Goal: Task Accomplishment & Management: Manage account settings

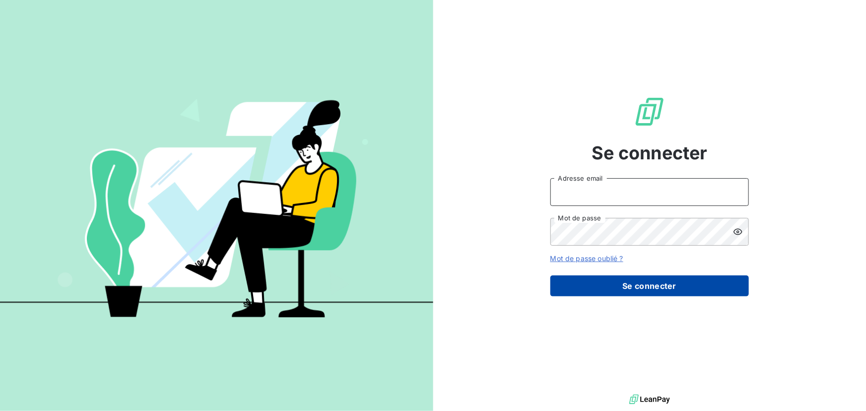
type input "[PERSON_NAME][EMAIL_ADDRESS][DOMAIN_NAME]"
click at [636, 283] on button "Se connecter" at bounding box center [650, 286] width 199 height 21
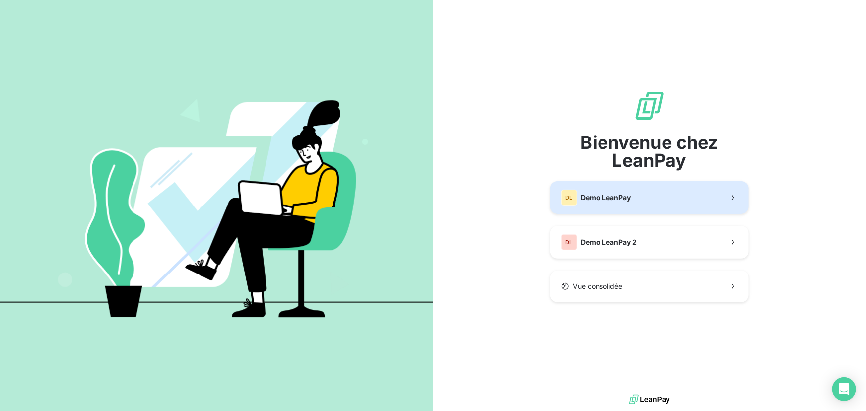
click at [609, 200] on span "Demo LeanPay" at bounding box center [606, 198] width 50 height 10
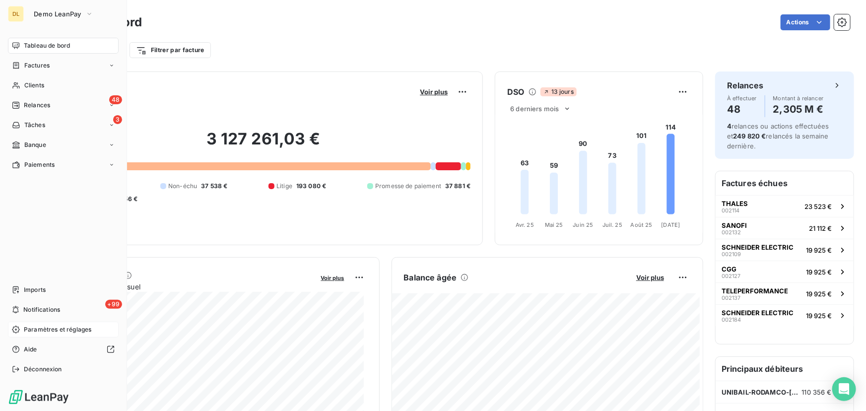
click at [54, 328] on span "Paramètres et réglages" at bounding box center [58, 329] width 68 height 9
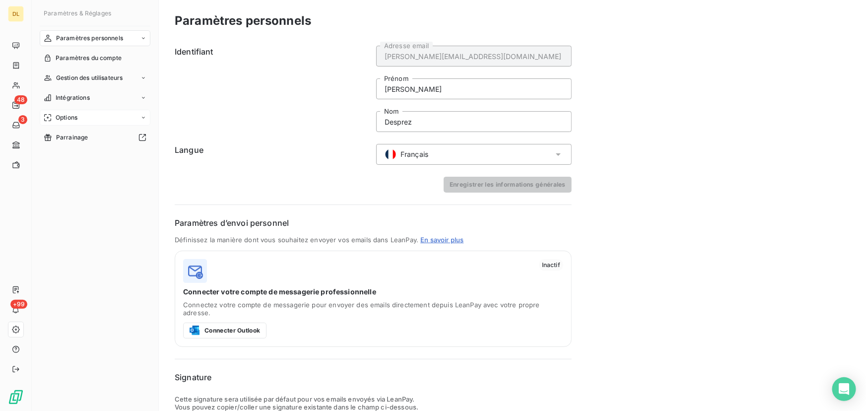
click at [124, 121] on div "Options" at bounding box center [95, 118] width 111 height 16
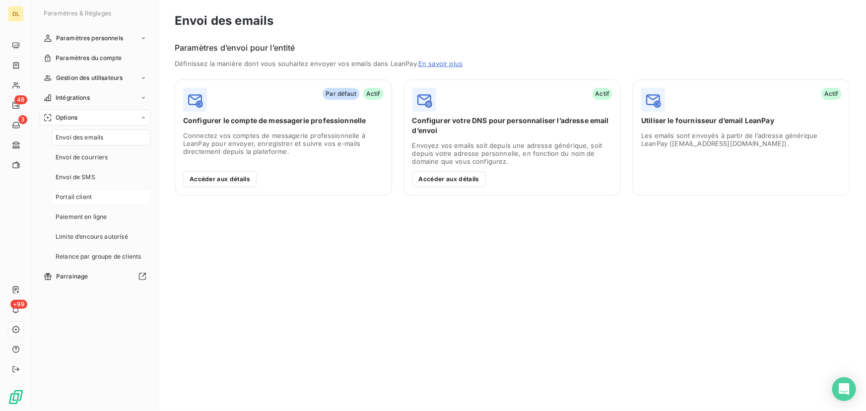
click at [89, 195] on span "Portail client" at bounding box center [74, 197] width 36 height 9
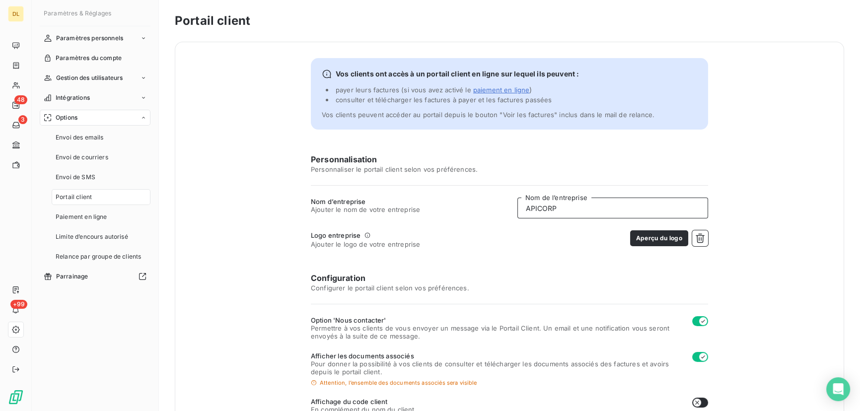
click at [564, 210] on input "APICORP" at bounding box center [612, 208] width 191 height 21
click at [563, 210] on input "APICORP" at bounding box center [612, 208] width 191 height 21
type input "g"
type input "GP LEASE"
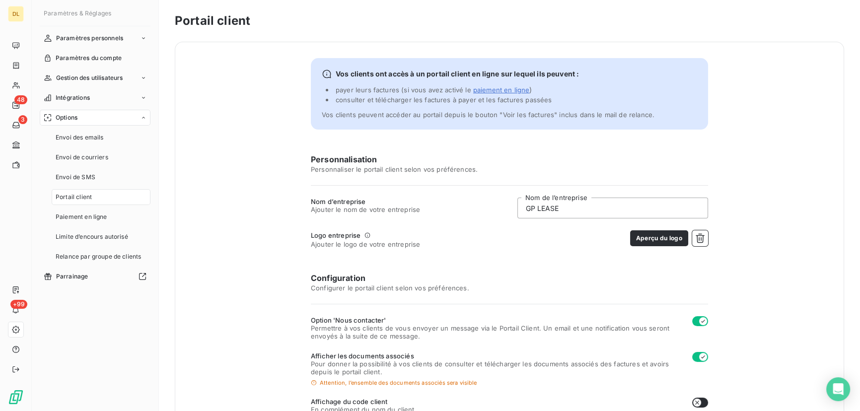
click at [690, 229] on div "Personnalisation Personnaliser le portail client selon vos préférences. Nom d’e…" at bounding box center [509, 369] width 397 height 432
click at [696, 235] on icon "button" at bounding box center [700, 238] width 9 height 9
click at [696, 235] on button "Choisir un fichier" at bounding box center [676, 238] width 64 height 16
click at [685, 237] on button "Choisir un fichier" at bounding box center [676, 238] width 64 height 16
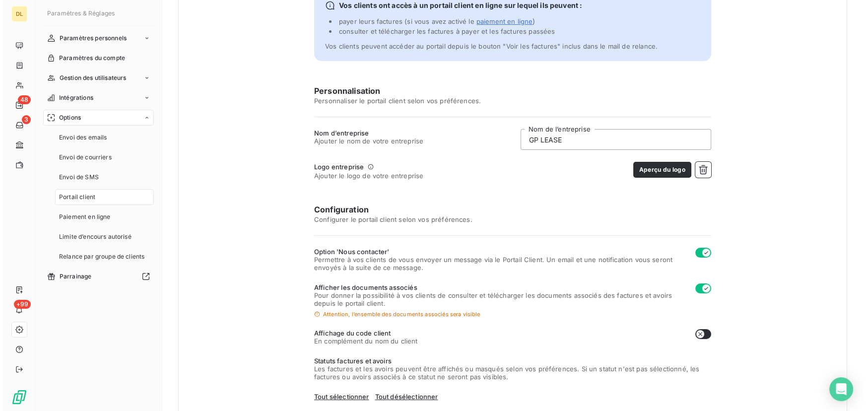
scroll to position [202, 0]
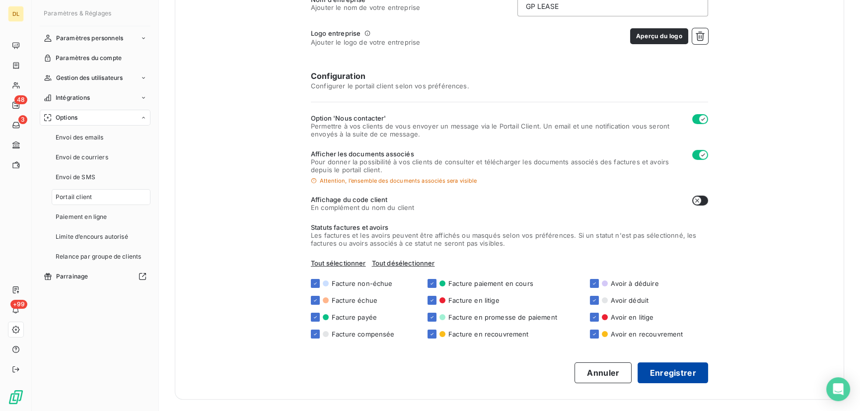
click at [656, 366] on button "Enregistrer" at bounding box center [672, 372] width 70 height 21
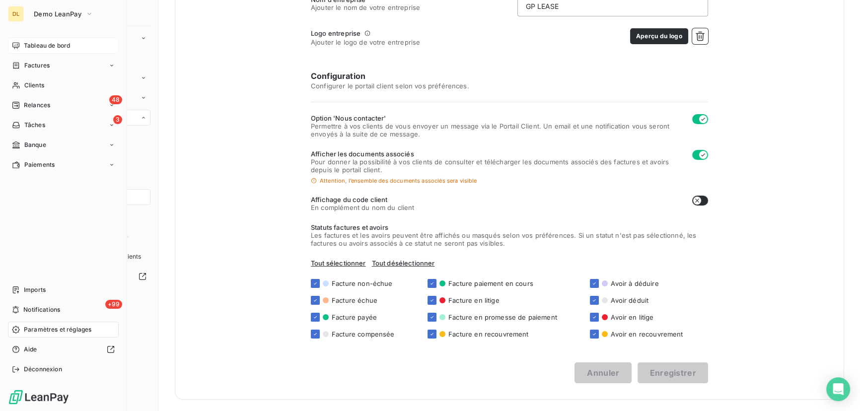
click at [27, 48] on span "Tableau de bord" at bounding box center [47, 45] width 46 height 9
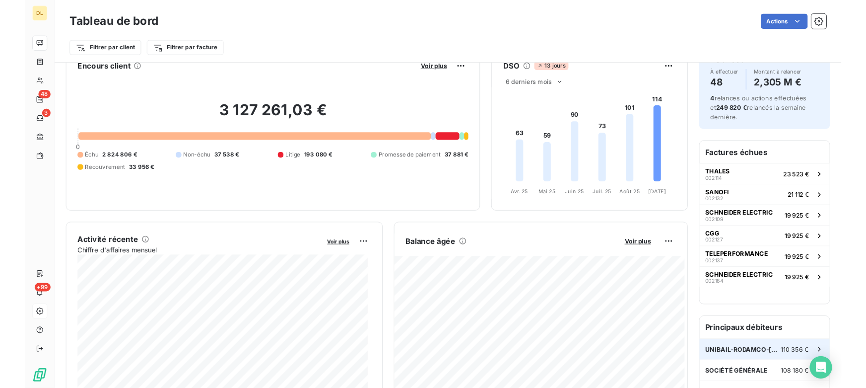
scroll to position [45, 0]
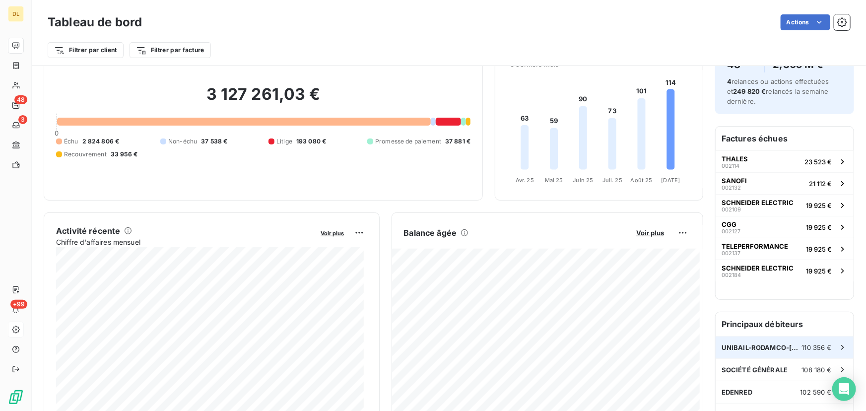
click at [760, 347] on span "UNIBAIL-RODAMCO-[GEOGRAPHIC_DATA]" at bounding box center [762, 348] width 80 height 8
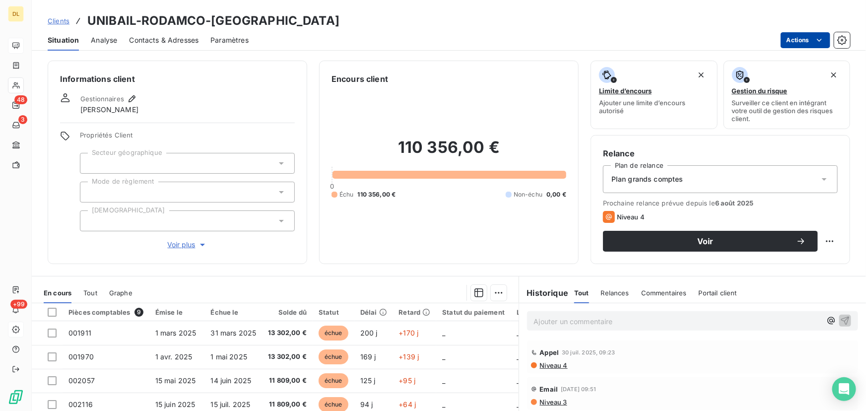
click at [794, 44] on html "DL 48 3 +99 Clients UNIBAIL-RODAMCO-WESTFIELD Situation Analyse Contacts & Adre…" at bounding box center [433, 205] width 866 height 411
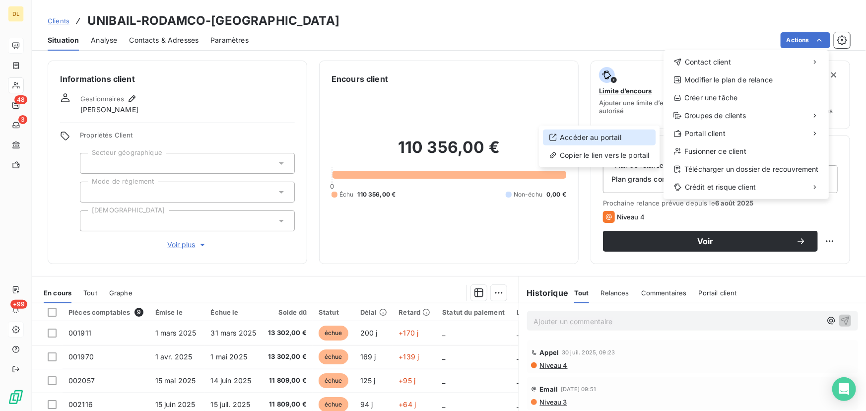
click at [613, 140] on div "Accéder au portail" at bounding box center [599, 138] width 113 height 16
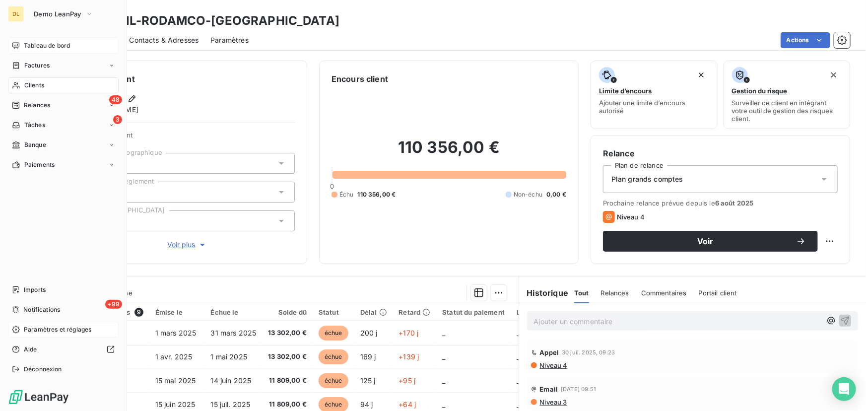
click at [19, 50] on div "Tableau de bord" at bounding box center [63, 46] width 111 height 16
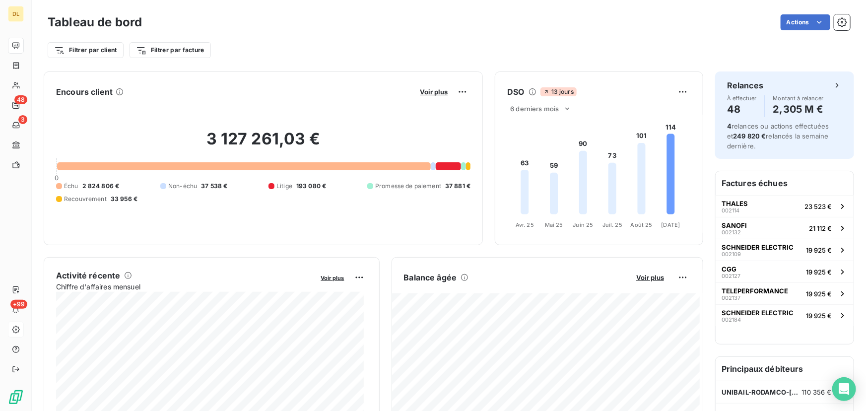
click at [282, 38] on div "Filtrer par client Filtrer par facture" at bounding box center [449, 46] width 803 height 27
drag, startPoint x: 159, startPoint y: 37, endPoint x: 184, endPoint y: 32, distance: 25.3
click at [184, 32] on div "Tableau de bord Actions Filtrer par client Filtrer par facture" at bounding box center [449, 36] width 803 height 48
click at [203, 22] on div "Actions" at bounding box center [502, 22] width 697 height 16
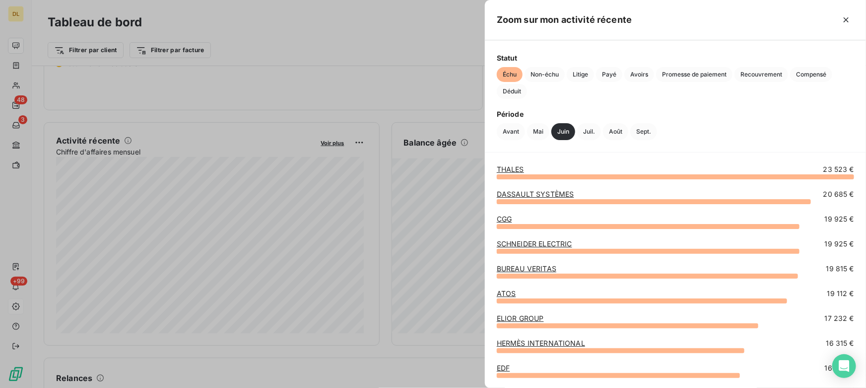
drag, startPoint x: 375, startPoint y: 199, endPoint x: 370, endPoint y: 199, distance: 5.5
click at [376, 199] on div at bounding box center [433, 194] width 866 height 388
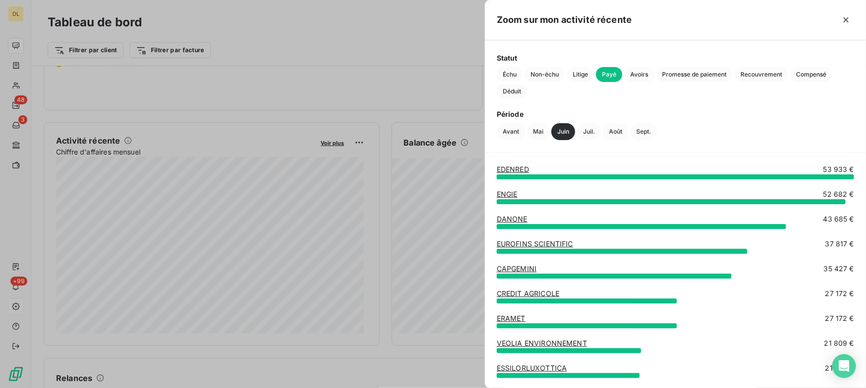
click at [305, 224] on div at bounding box center [433, 194] width 866 height 388
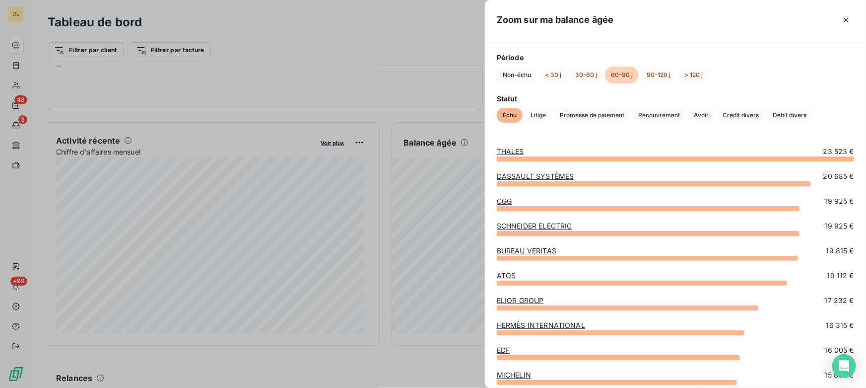
click at [506, 149] on link "THALES" at bounding box center [510, 151] width 27 height 8
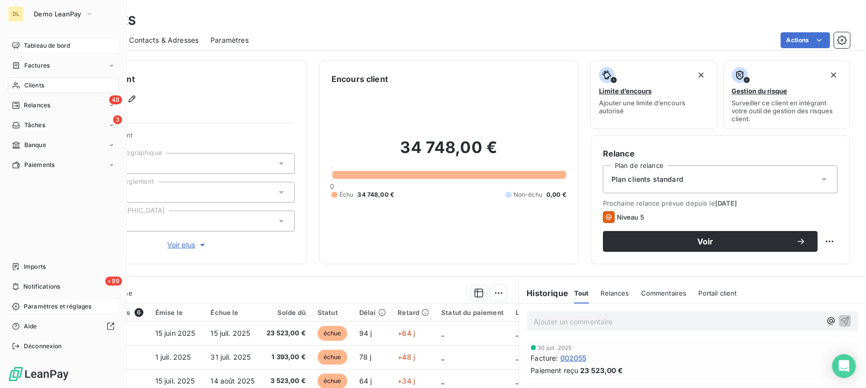
click at [15, 42] on icon at bounding box center [16, 46] width 8 height 8
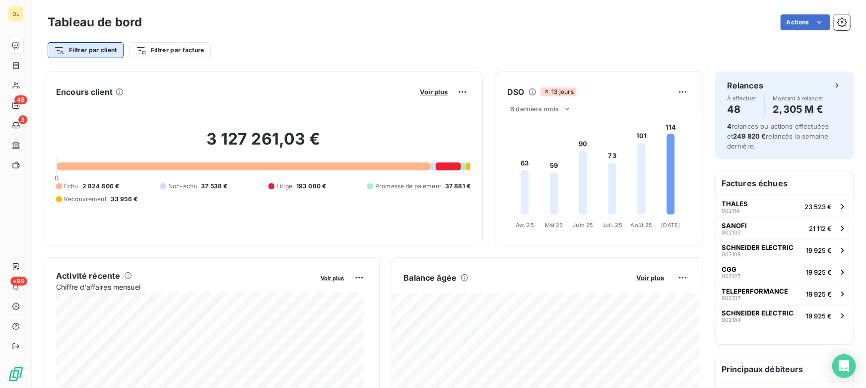
click at [72, 56] on html "DL 48 3 +99 Tableau de bord Actions Filtrer par client Filtrer par facture Enco…" at bounding box center [433, 194] width 866 height 388
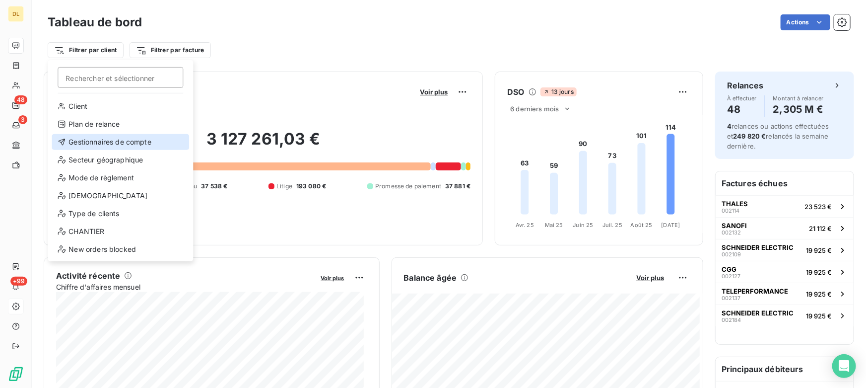
click at [101, 142] on div "Gestionnaires de compte" at bounding box center [121, 142] width 138 height 16
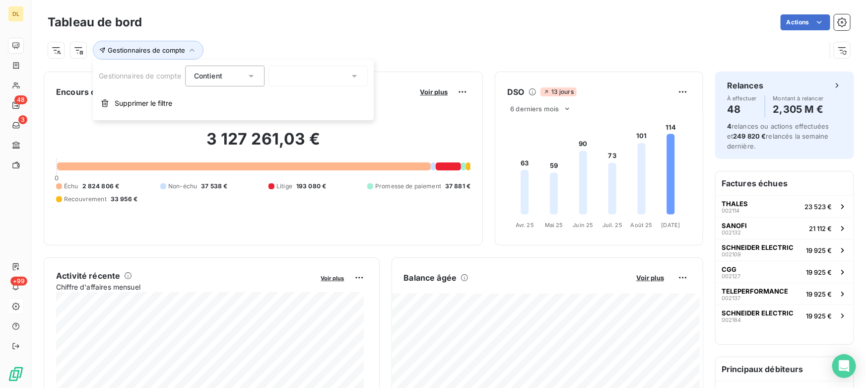
click at [317, 78] on div at bounding box center [318, 76] width 99 height 21
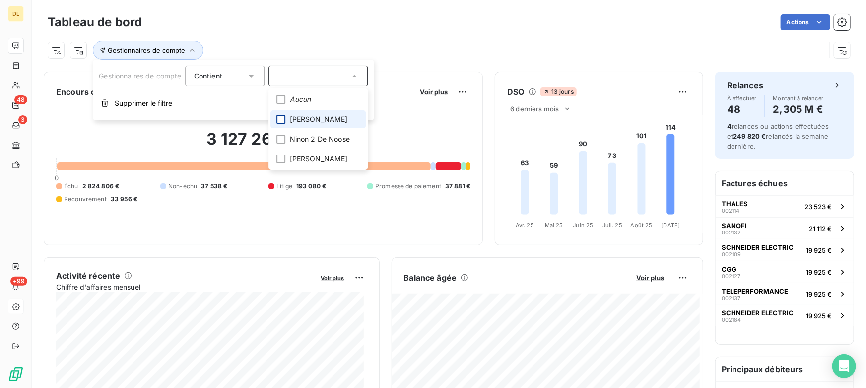
click at [281, 120] on div at bounding box center [281, 119] width 9 height 9
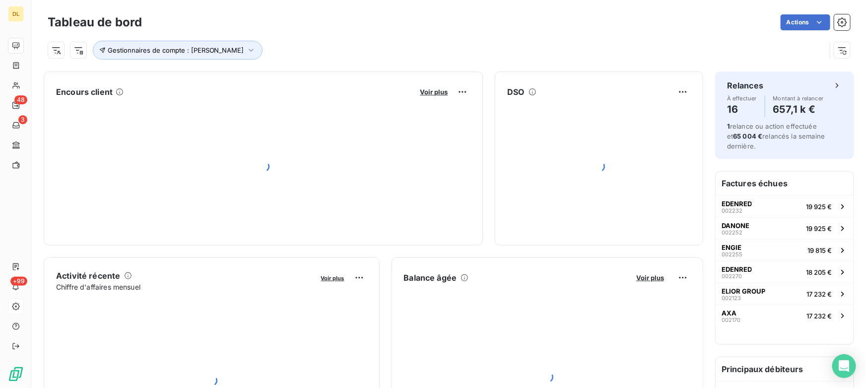
click at [524, 49] on div "Gestionnaires de compte : [PERSON_NAME]" at bounding box center [437, 50] width 778 height 19
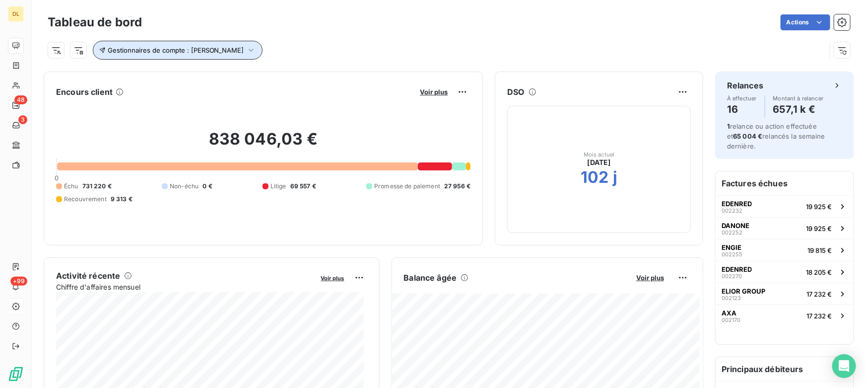
click at [172, 57] on button "Gestionnaires de compte : [PERSON_NAME]" at bounding box center [178, 50] width 170 height 19
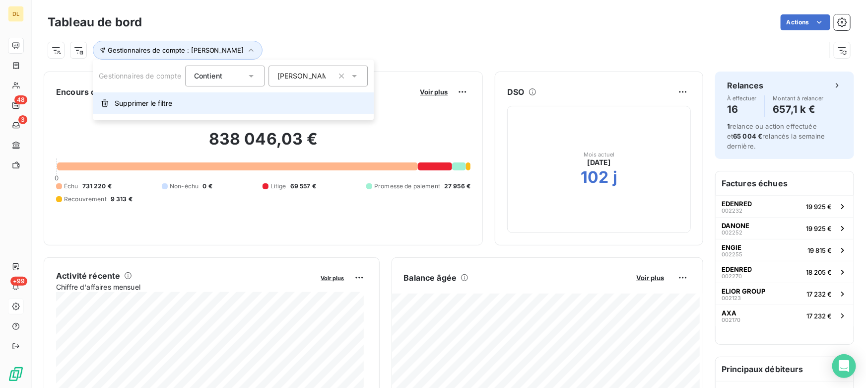
click at [141, 100] on span "Supprimer le filtre" at bounding box center [144, 103] width 58 height 10
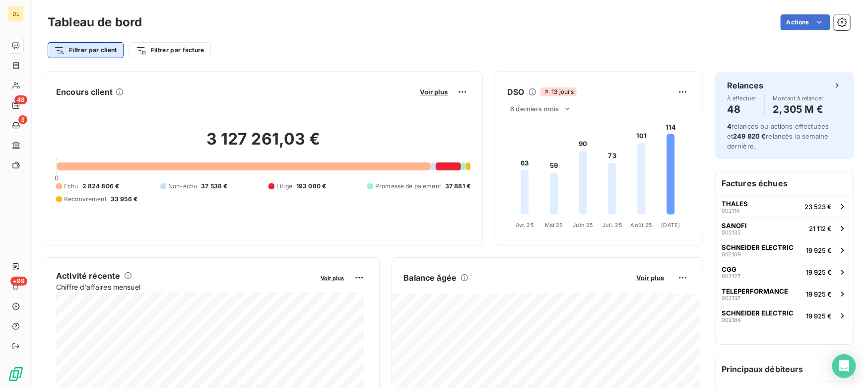
click at [57, 48] on html "DL 48 3 +99 Tableau de bord Actions Filtrer par client Filtrer par facture Enco…" at bounding box center [433, 194] width 866 height 388
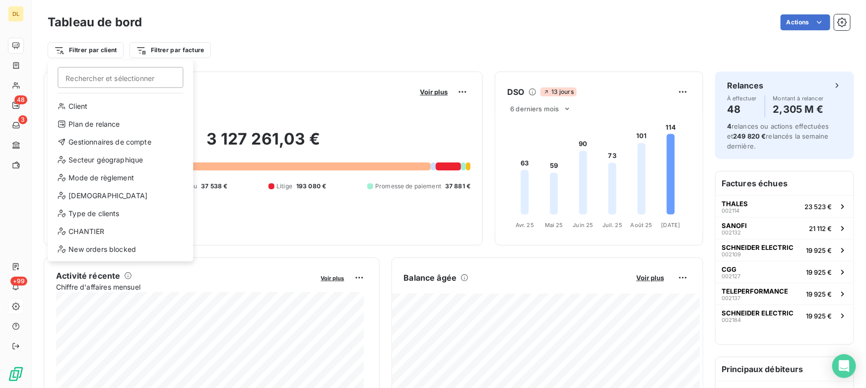
click at [244, 60] on html "DL 48 3 +99 Tableau de bord Actions Filtrer par client Rechercher et sélectionn…" at bounding box center [433, 194] width 866 height 388
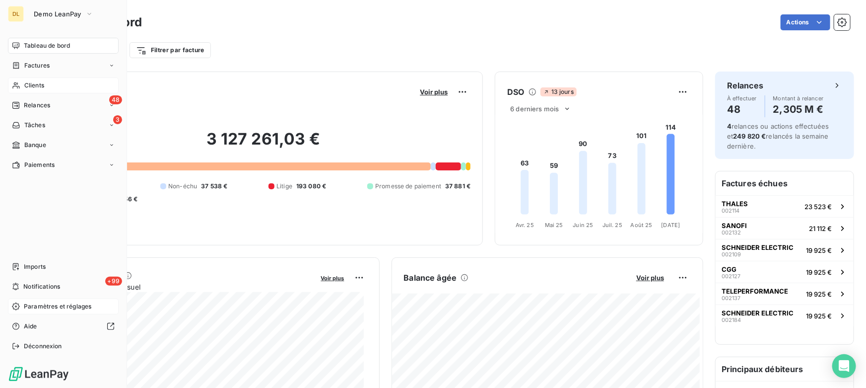
click at [23, 83] on div "Clients" at bounding box center [63, 85] width 111 height 16
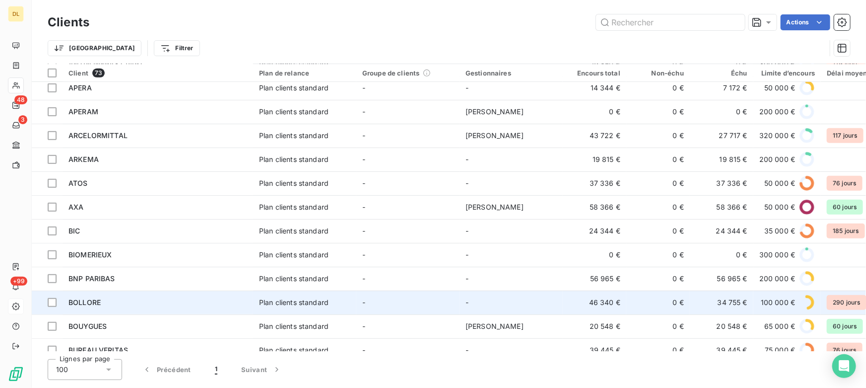
scroll to position [361, 0]
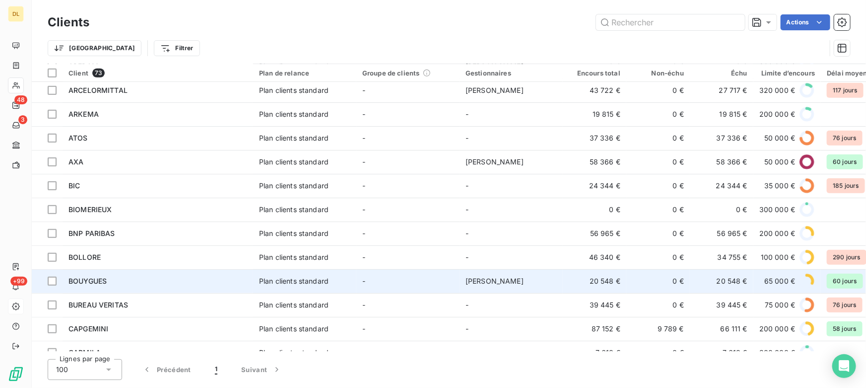
click at [121, 281] on div "BOUYGUES" at bounding box center [158, 281] width 179 height 10
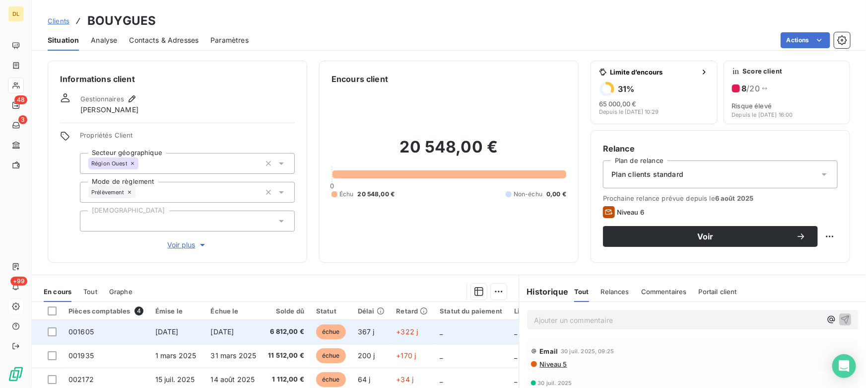
scroll to position [135, 0]
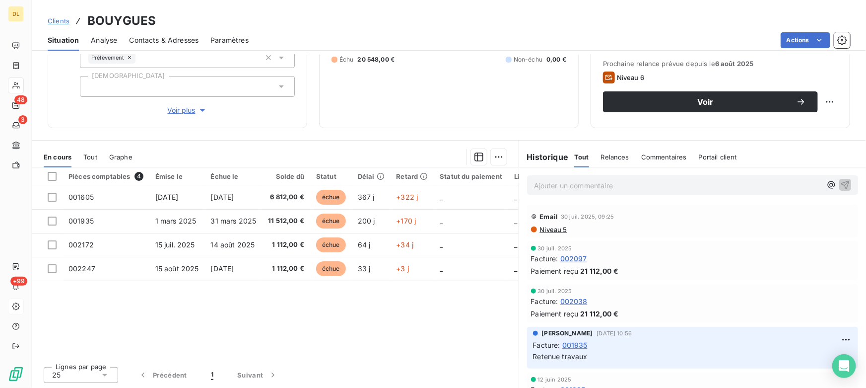
click at [86, 159] on span "Tout" at bounding box center [90, 157] width 14 height 8
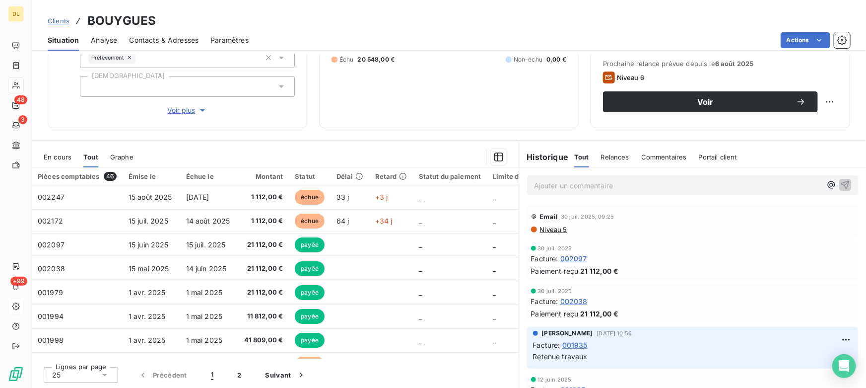
click at [588, 181] on p "Ajouter un commentaire ﻿" at bounding box center [677, 185] width 287 height 12
click at [64, 153] on span "En cours" at bounding box center [58, 157] width 28 height 8
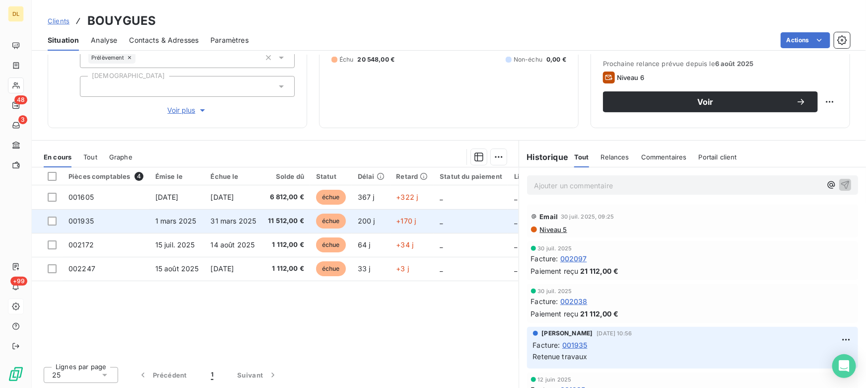
click at [100, 221] on td "001935" at bounding box center [106, 221] width 87 height 24
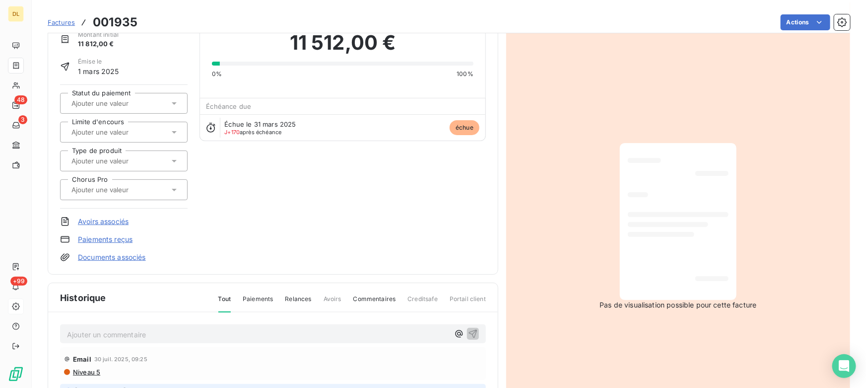
scroll to position [136, 0]
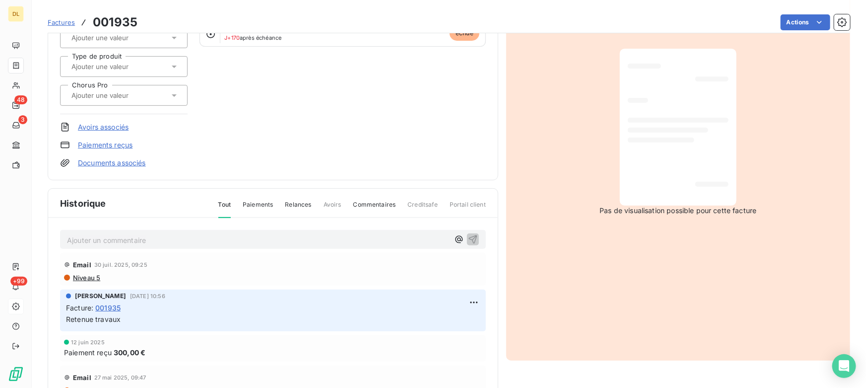
click at [791, 25] on html "DL 48 3 +99 Factures 001935 Actions BOUYGUES Montant initial 11 812,00 € Émise …" at bounding box center [433, 194] width 866 height 388
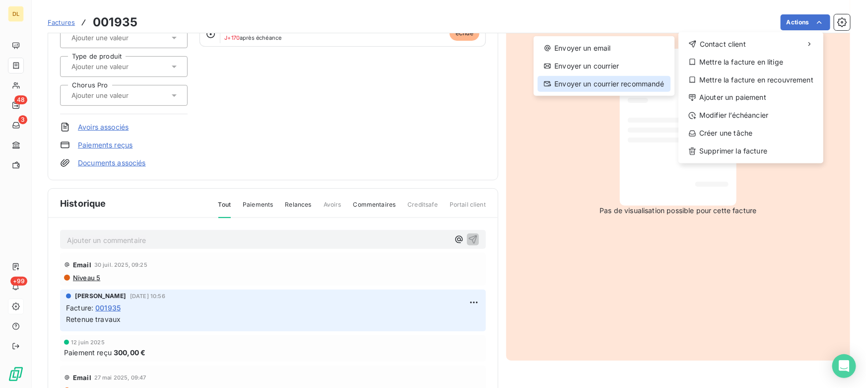
click at [609, 82] on div "Envoyer un courrier recommandé" at bounding box center [604, 84] width 133 height 16
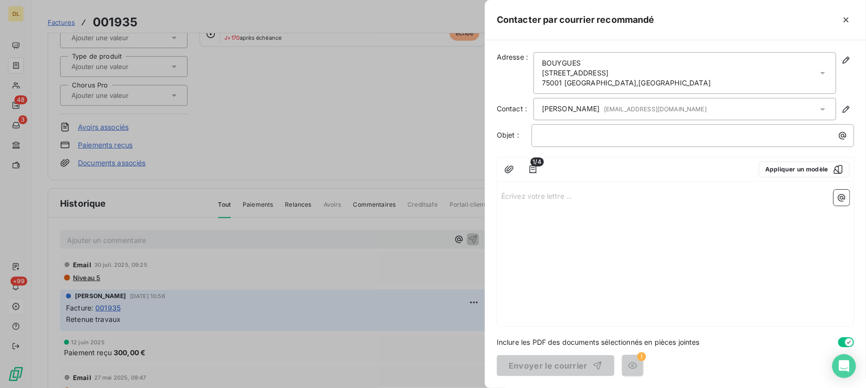
click at [609, 196] on p "Écrivez votre lettre ... ﻿" at bounding box center [675, 195] width 349 height 11
click at [557, 133] on p "﻿" at bounding box center [695, 135] width 311 height 11
click at [844, 20] on icon "button" at bounding box center [847, 20] width 10 height 10
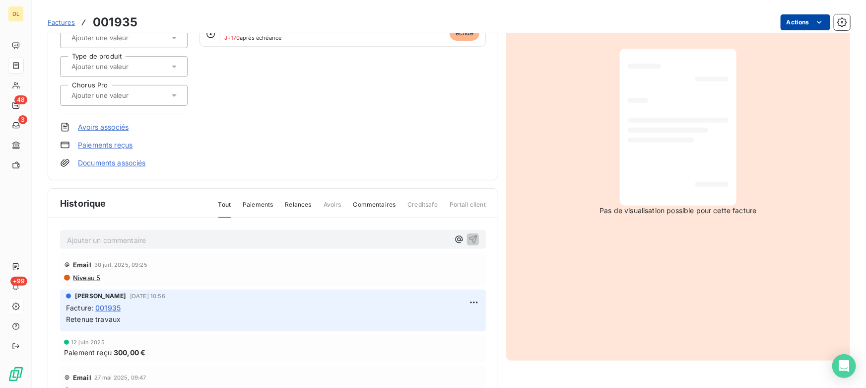
click at [805, 21] on html "DL 48 3 +99 Factures 001935 Actions BOUYGUES Montant initial 11 812,00 € Émise …" at bounding box center [433, 194] width 866 height 388
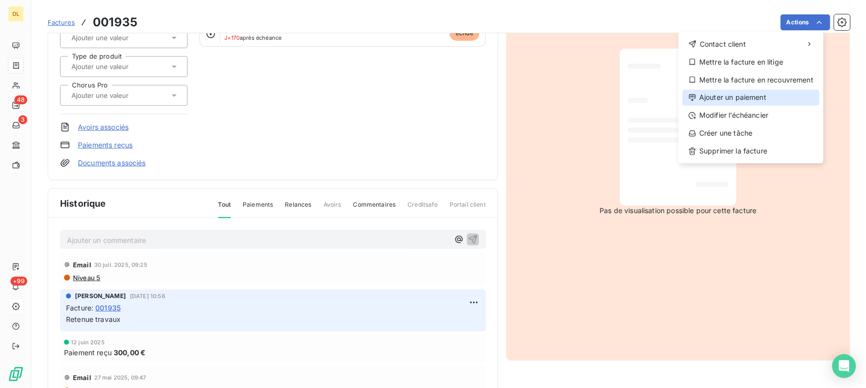
click at [732, 95] on div "Ajouter un paiement" at bounding box center [751, 98] width 137 height 16
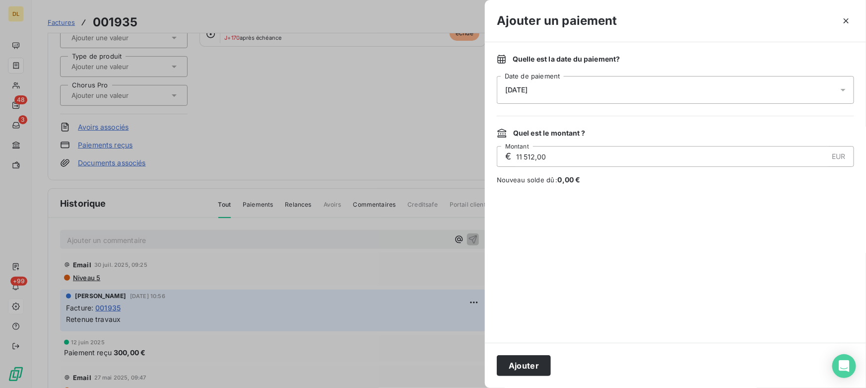
click at [584, 88] on div "[DATE]" at bounding box center [675, 90] width 357 height 28
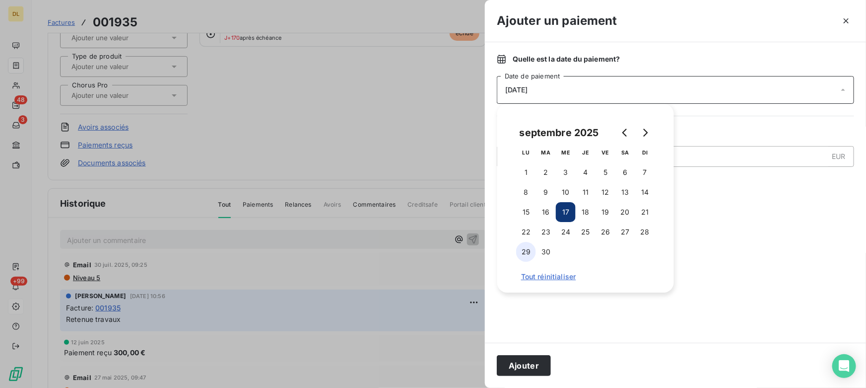
click at [524, 253] on button "29" at bounding box center [526, 252] width 20 height 20
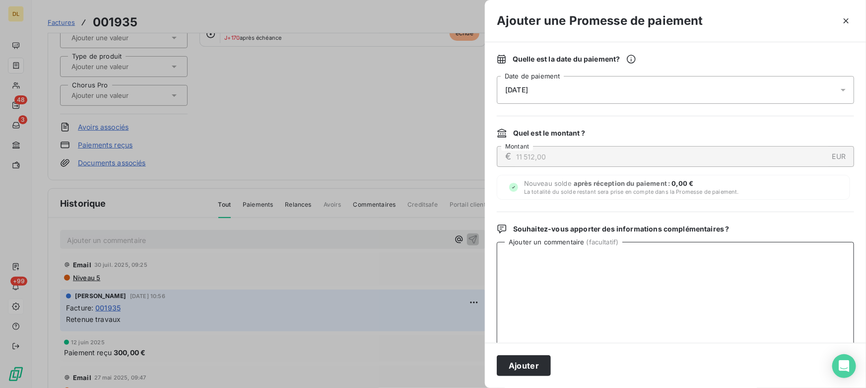
click at [775, 265] on textarea "Ajouter un commentaire ( facultatif )" at bounding box center [675, 293] width 357 height 103
click at [847, 16] on icon "button" at bounding box center [847, 21] width 10 height 10
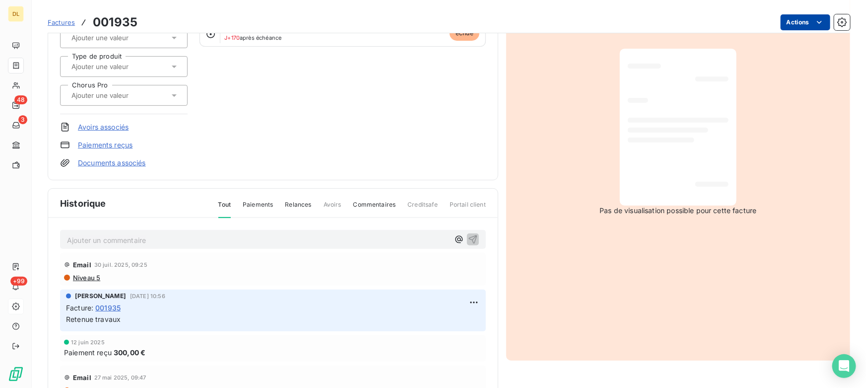
click at [807, 14] on html "DL 48 3 +99 Factures 001935 Actions BOUYGUES Montant initial 11 812,00 € Émise …" at bounding box center [433, 194] width 866 height 388
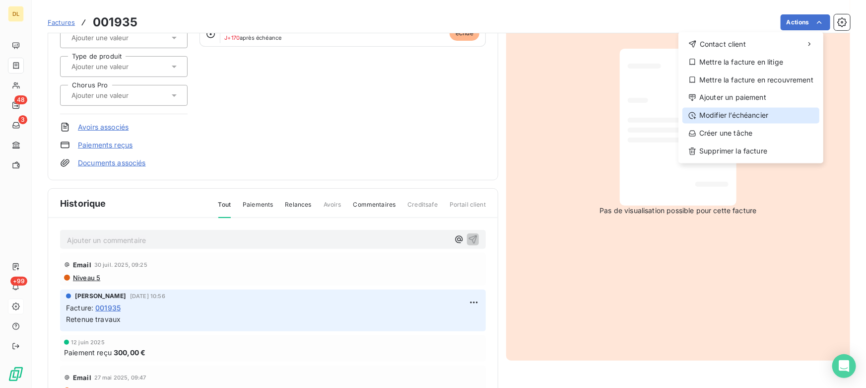
click at [720, 114] on div "Modifier l’échéancier" at bounding box center [751, 116] width 137 height 16
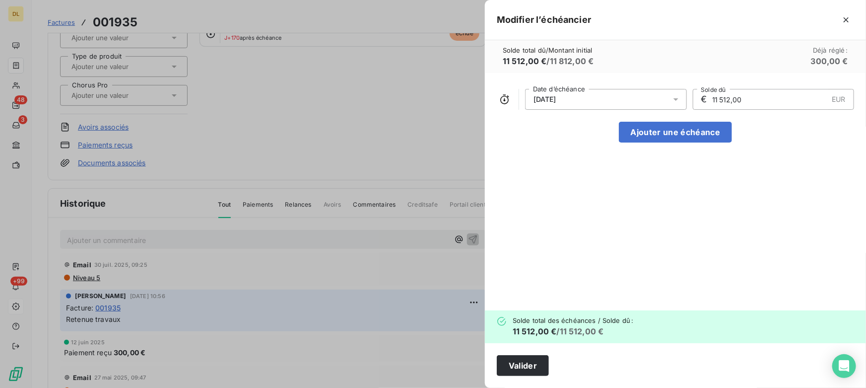
click at [569, 139] on div "[DATE] Date d’échéance € 11 512,00 EUR Solde dû Ajouter une échéance" at bounding box center [675, 191] width 381 height 237
click at [639, 131] on button "Ajouter une échéance" at bounding box center [675, 132] width 113 height 21
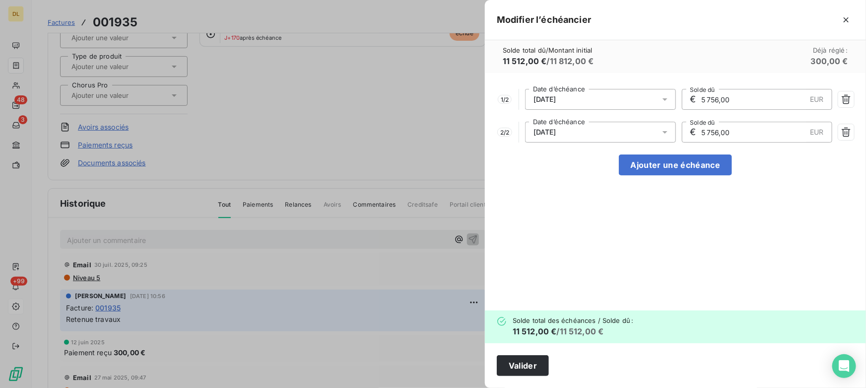
click at [639, 138] on div "[DATE]" at bounding box center [600, 132] width 151 height 21
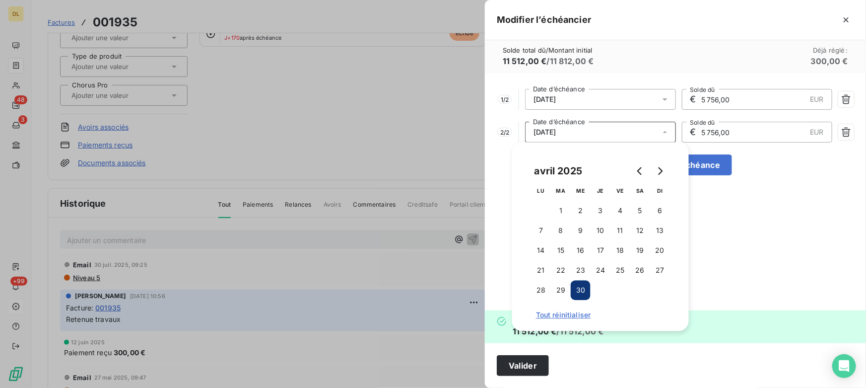
click at [647, 161] on div at bounding box center [651, 171] width 40 height 20
click at [712, 168] on button "Ajouter une échéance" at bounding box center [675, 164] width 113 height 21
type input "3 837,33"
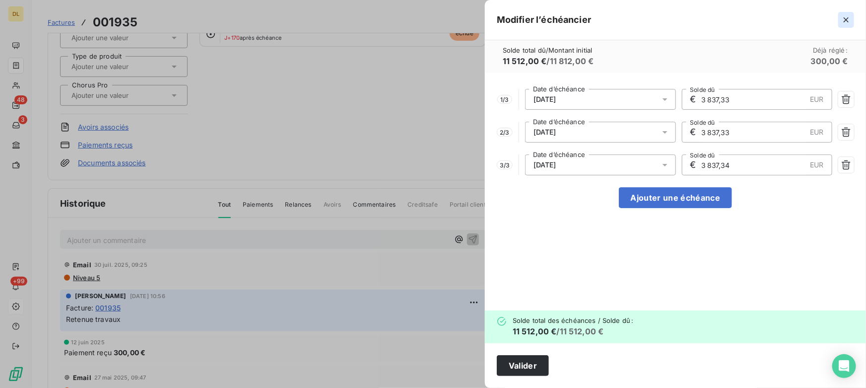
click at [847, 21] on icon "button" at bounding box center [847, 20] width 10 height 10
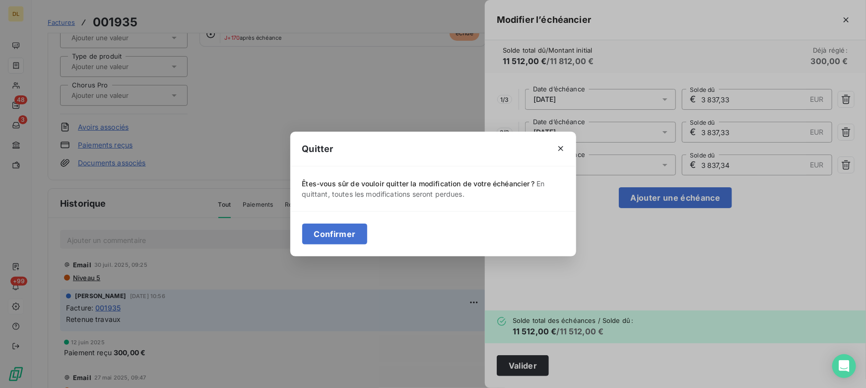
click at [339, 238] on button "Confirmer" at bounding box center [335, 233] width 66 height 21
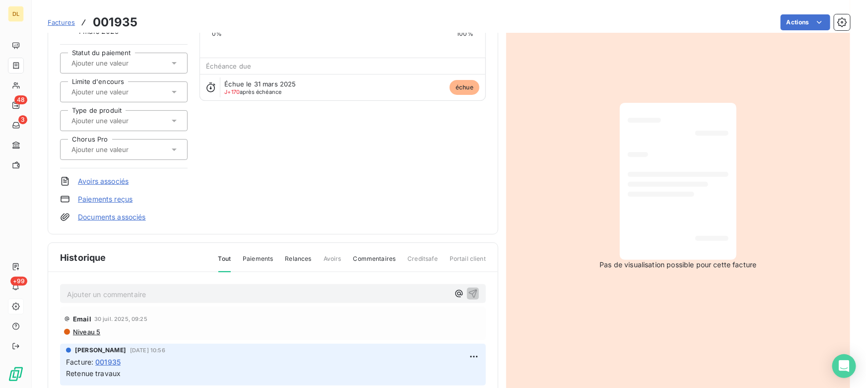
scroll to position [0, 0]
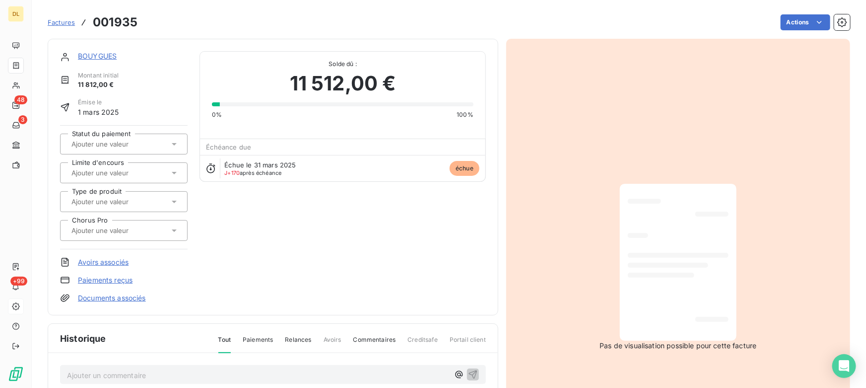
click at [93, 55] on link "BOUYGUES" at bounding box center [97, 56] width 39 height 8
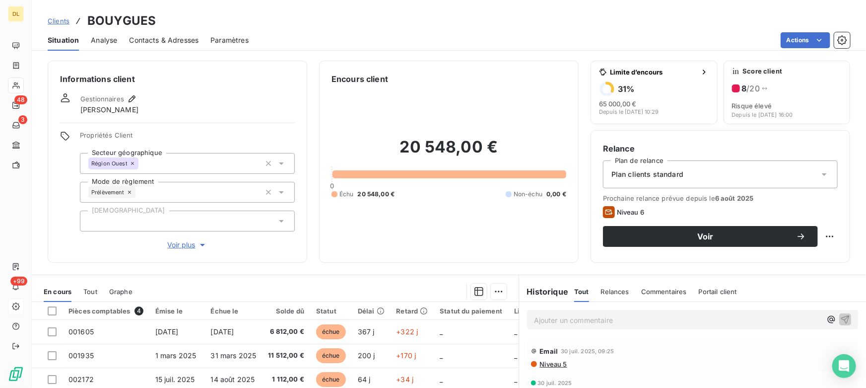
click at [99, 43] on span "Analyse" at bounding box center [104, 40] width 26 height 10
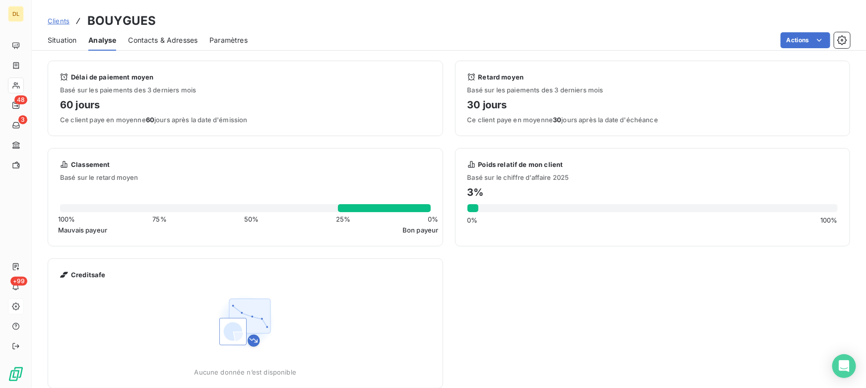
click at [185, 39] on span "Contacts & Adresses" at bounding box center [163, 40] width 70 height 10
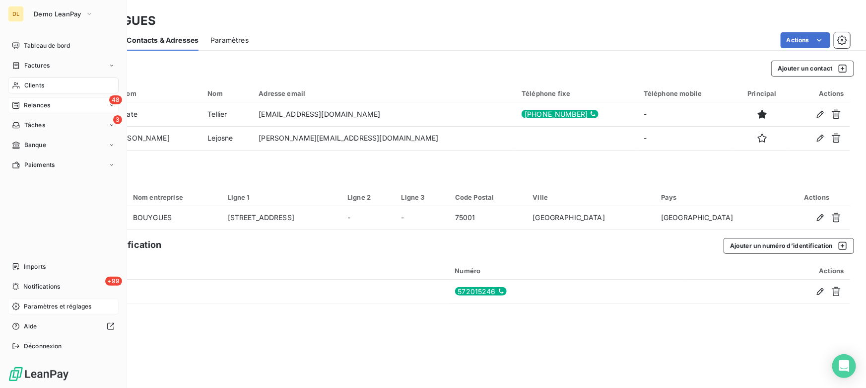
click at [26, 107] on span "Relances" at bounding box center [37, 105] width 26 height 9
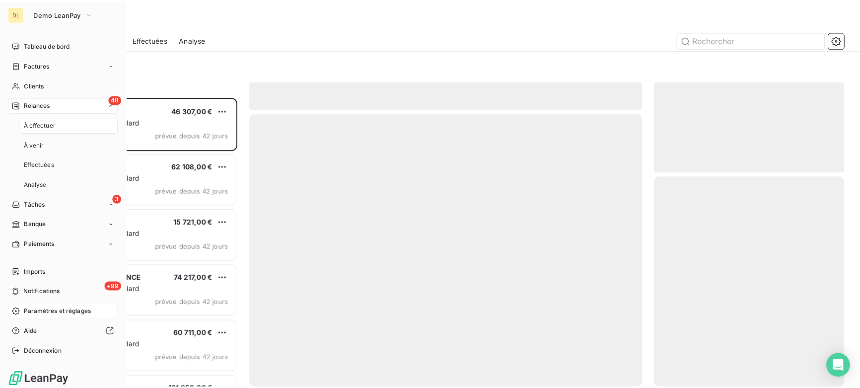
scroll to position [283, 185]
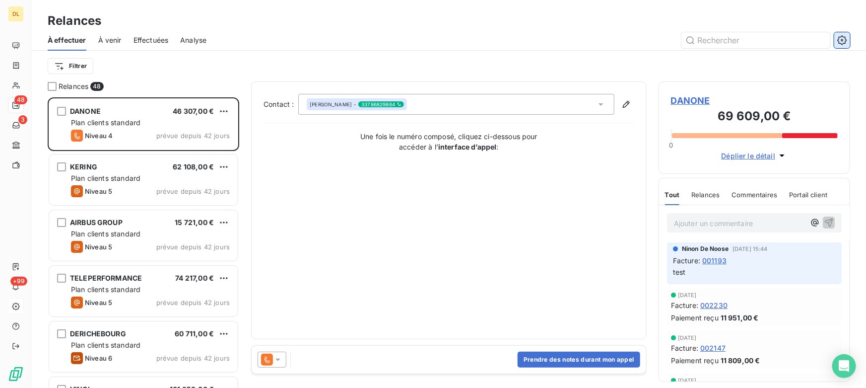
click at [844, 40] on icon "button" at bounding box center [843, 40] width 10 height 10
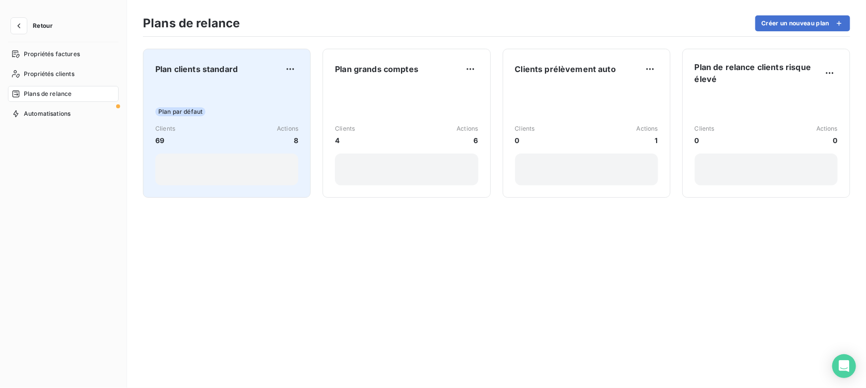
click at [215, 131] on div "Clients 69 Actions 8" at bounding box center [226, 134] width 143 height 21
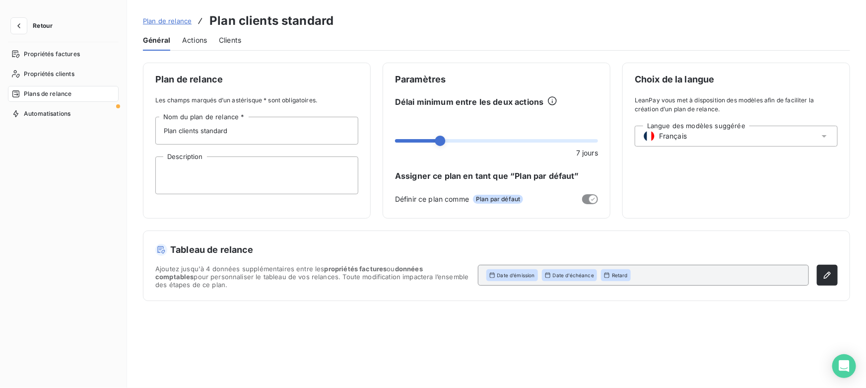
click at [200, 40] on span "Actions" at bounding box center [194, 40] width 25 height 10
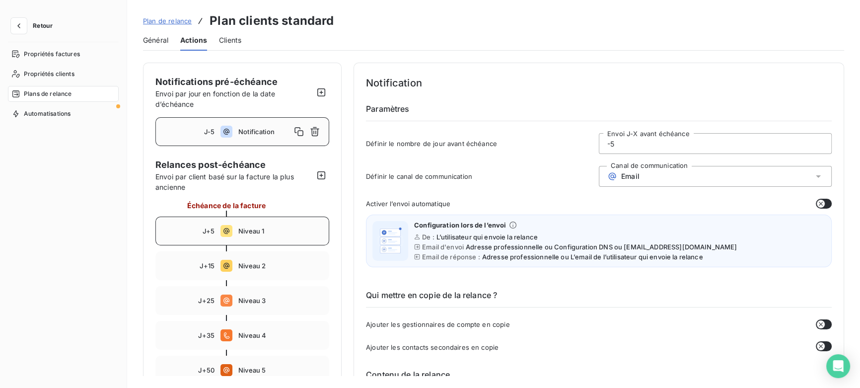
click at [248, 233] on span "Niveau 1" at bounding box center [280, 231] width 84 height 8
click at [626, 140] on input "5" at bounding box center [715, 144] width 232 height 20
click at [634, 177] on span "Email" at bounding box center [630, 176] width 18 height 8
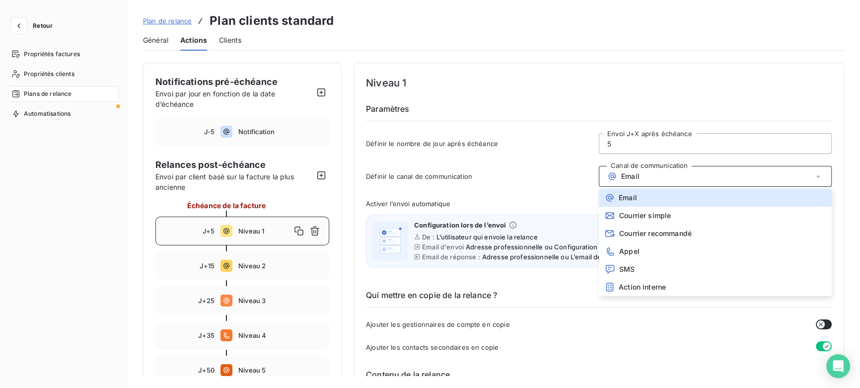
click at [676, 172] on div "Email" at bounding box center [715, 176] width 233 height 21
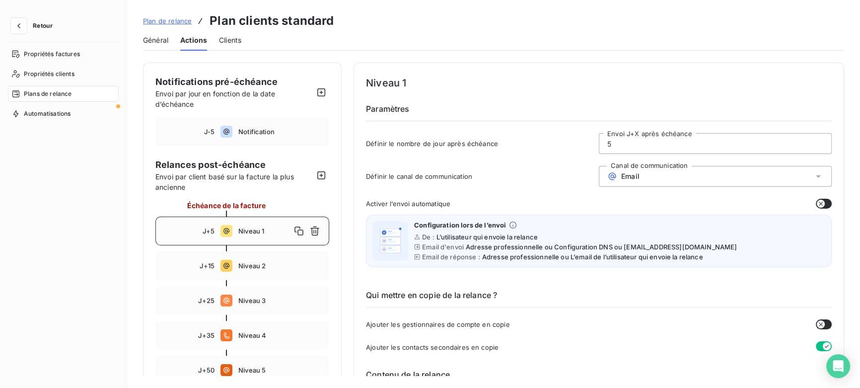
click at [823, 204] on button "button" at bounding box center [824, 204] width 16 height 10
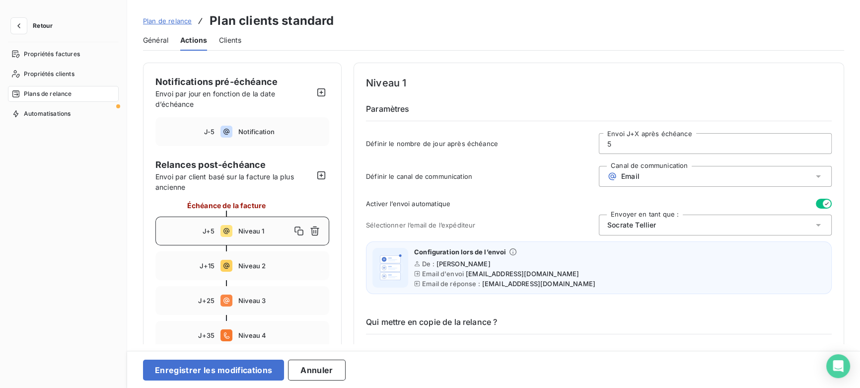
click at [823, 204] on icon "button" at bounding box center [827, 204] width 8 height 8
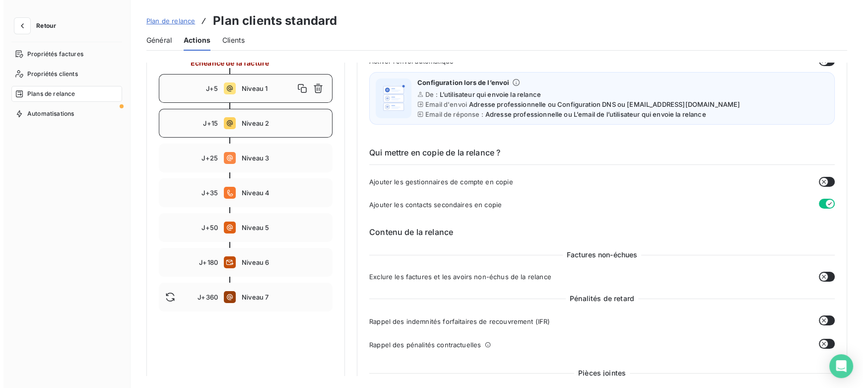
scroll to position [135, 0]
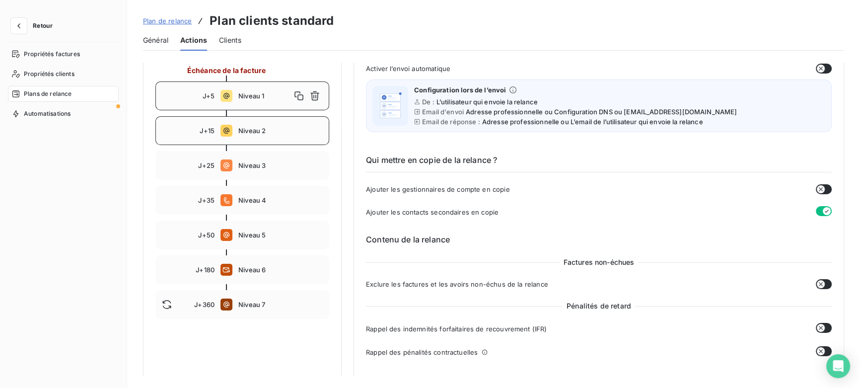
click at [249, 135] on div "J+15 Niveau 2" at bounding box center [242, 130] width 174 height 29
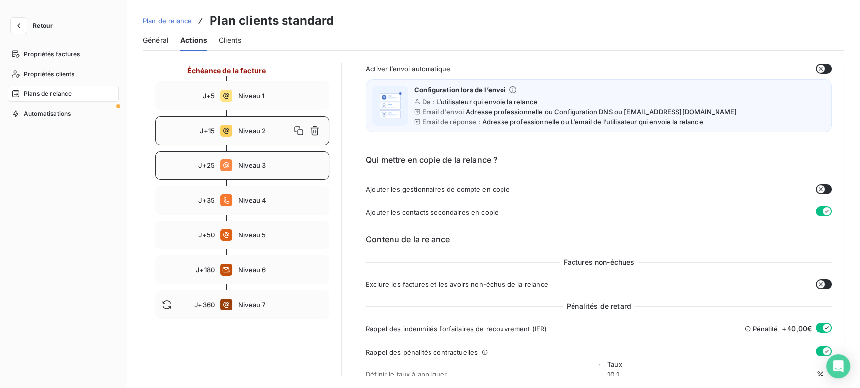
drag, startPoint x: 254, startPoint y: 167, endPoint x: 254, endPoint y: 174, distance: 7.0
click at [254, 168] on span "Niveau 3" at bounding box center [280, 165] width 84 height 8
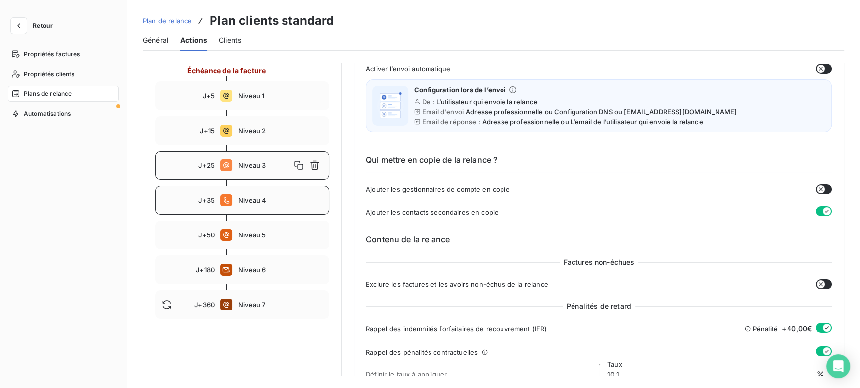
click at [263, 199] on span "Niveau 4" at bounding box center [280, 200] width 84 height 8
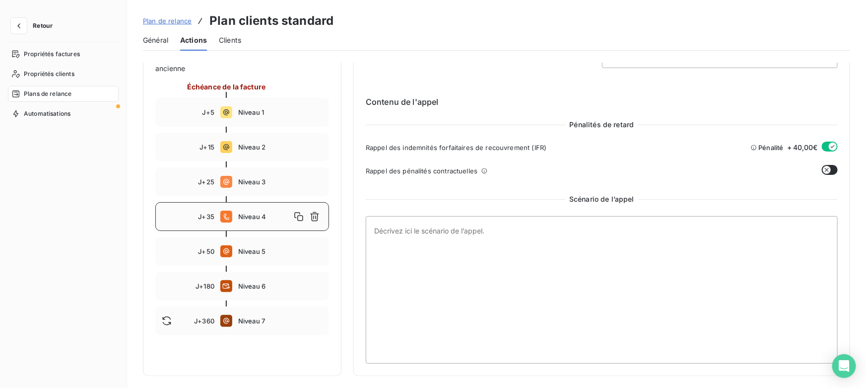
click at [283, 231] on div at bounding box center [242, 234] width 174 height 6
click at [290, 253] on div "J+50 Niveau 5" at bounding box center [242, 251] width 174 height 29
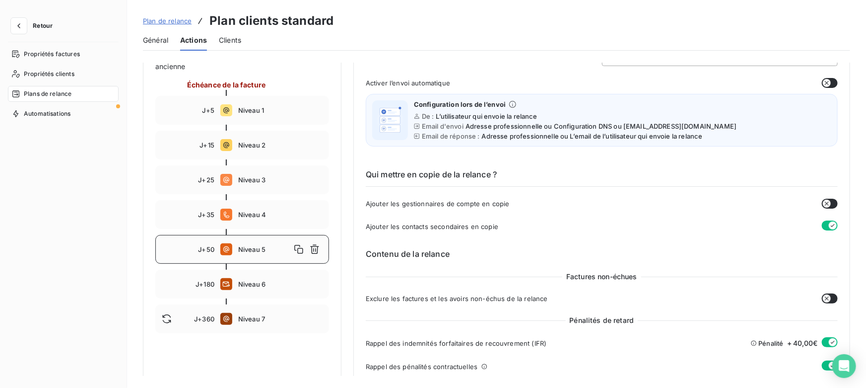
type input "50"
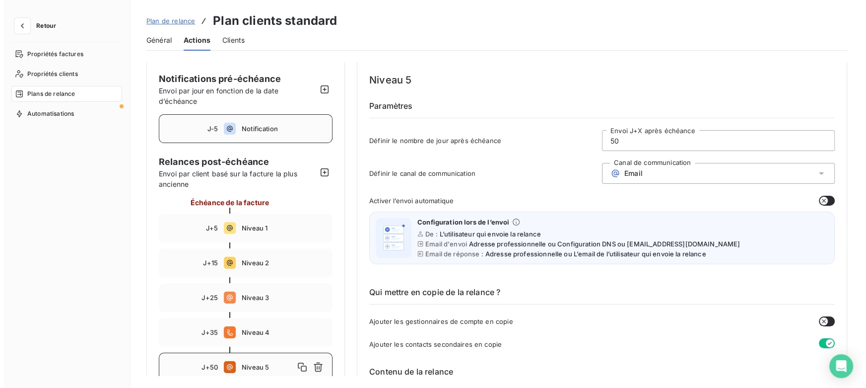
scroll to position [0, 0]
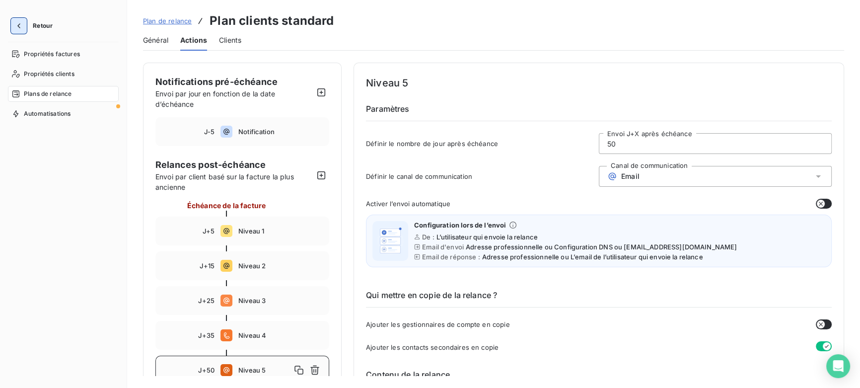
click at [17, 21] on icon "button" at bounding box center [19, 26] width 10 height 10
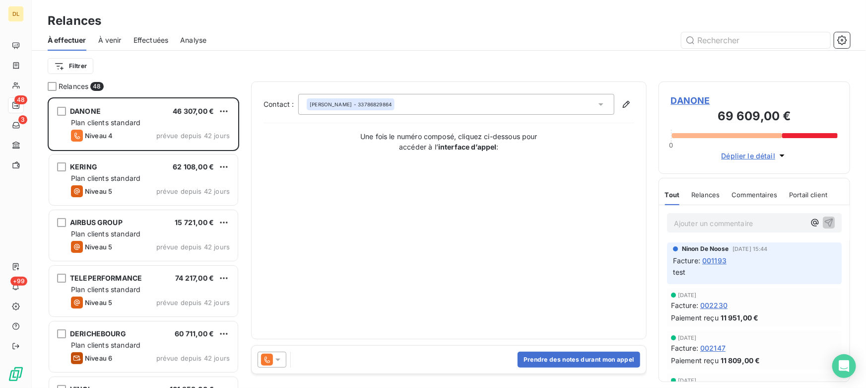
scroll to position [283, 185]
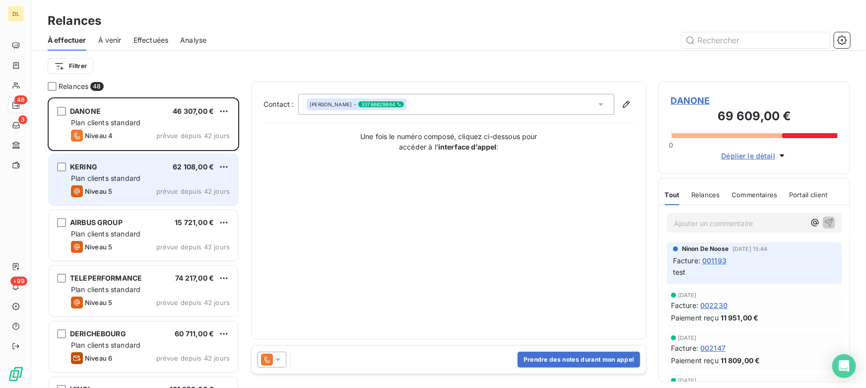
click at [119, 181] on span "Plan clients standard" at bounding box center [106, 178] width 70 height 8
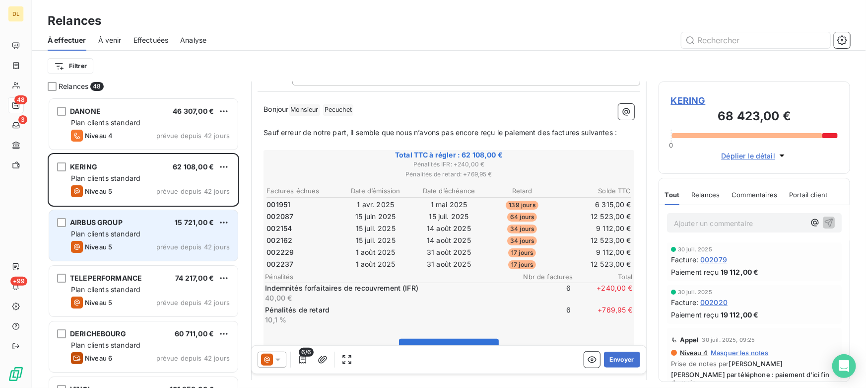
click at [127, 223] on div "AIRBUS GROUP 15 721,00 €" at bounding box center [150, 222] width 159 height 9
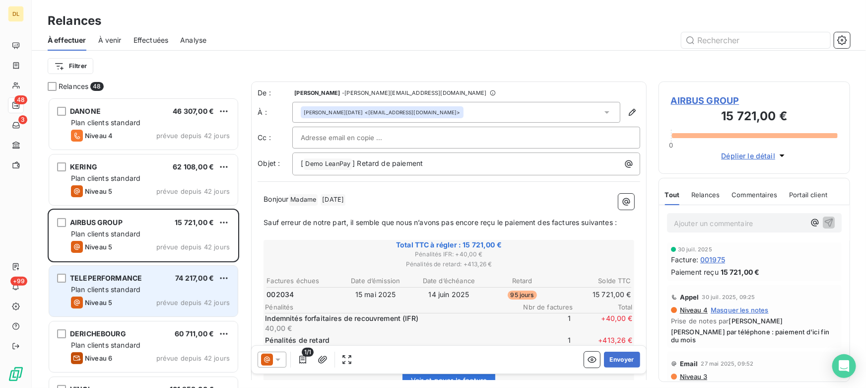
click at [154, 283] on div "TELEPERFORMANCE 74 217,00 € Plan clients standard Niveau 5 prévue depuis 42 jou…" at bounding box center [143, 291] width 189 height 51
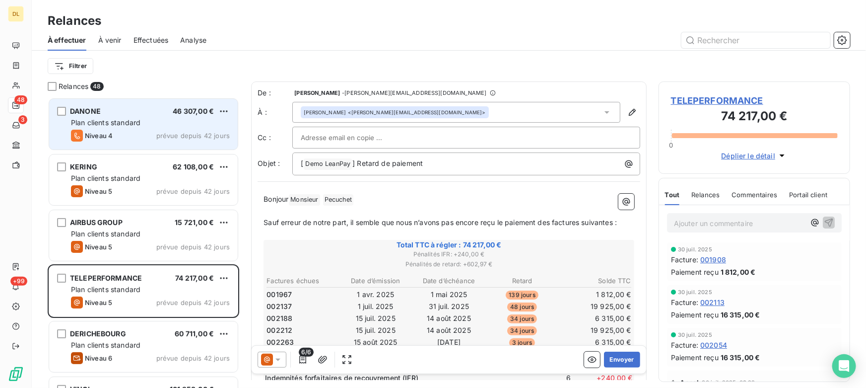
click at [134, 124] on span "Plan clients standard" at bounding box center [106, 122] width 70 height 8
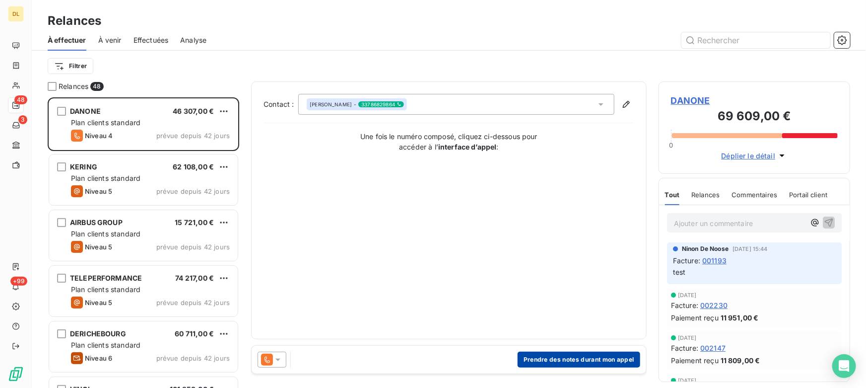
click at [561, 359] on button "Prendre des notes durant mon appel" at bounding box center [579, 359] width 123 height 16
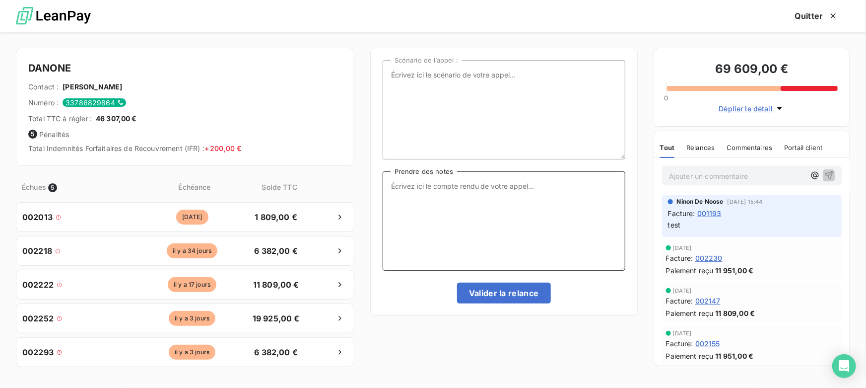
click at [446, 213] on textarea "Prendre des notes" at bounding box center [504, 220] width 243 height 99
click at [812, 18] on button "Quitter" at bounding box center [816, 15] width 67 height 21
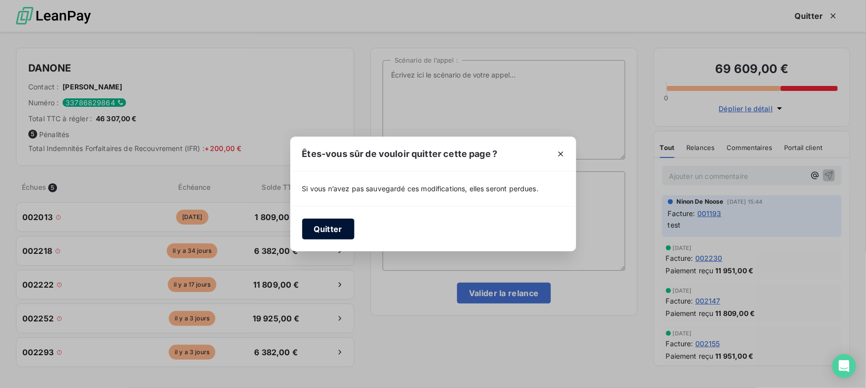
click at [344, 227] on button "Quitter" at bounding box center [328, 228] width 52 height 21
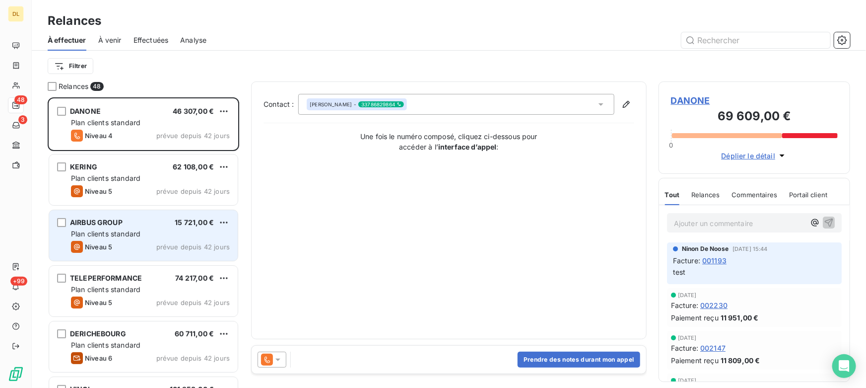
click at [142, 214] on div "AIRBUS GROUP 15 721,00 € Plan clients standard Niveau 5 prévue depuis 42 jours" at bounding box center [143, 235] width 189 height 51
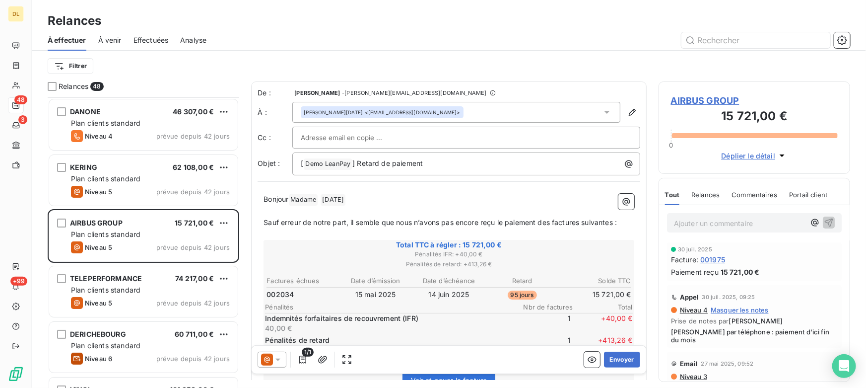
scroll to position [45, 0]
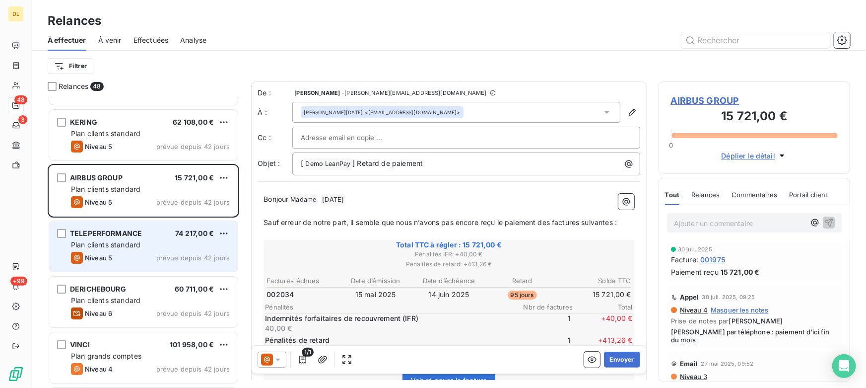
click at [131, 249] on div "TELEPERFORMANCE 74 217,00 € Plan clients standard Niveau 5 prévue depuis 42 jou…" at bounding box center [143, 246] width 189 height 51
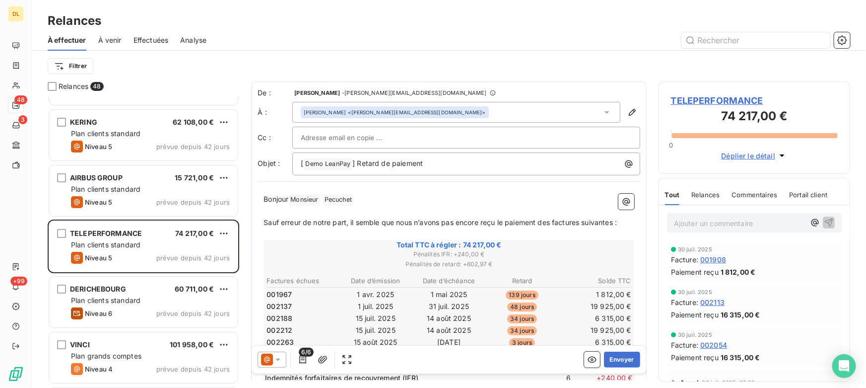
click at [114, 40] on span "À venir" at bounding box center [109, 40] width 23 height 10
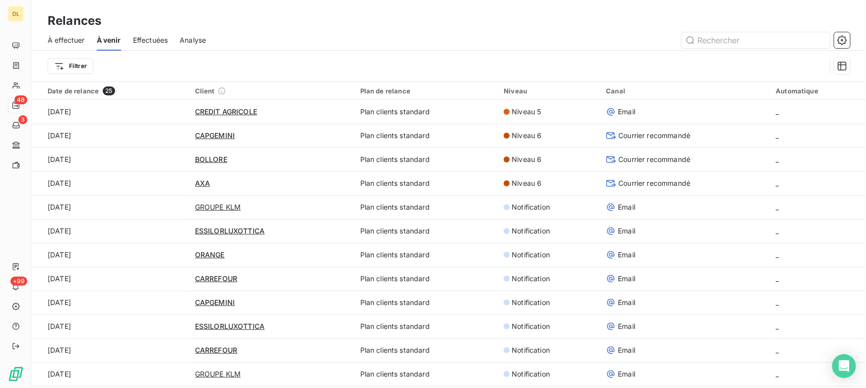
click at [154, 46] on div "Effectuées" at bounding box center [150, 40] width 35 height 21
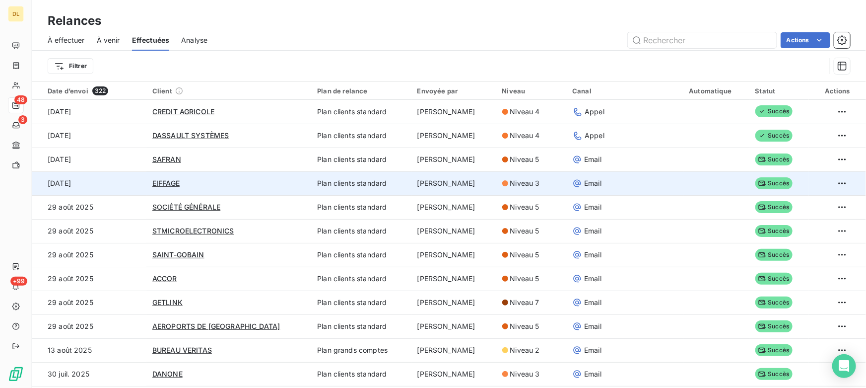
click at [388, 188] on td "Plan clients standard" at bounding box center [361, 183] width 100 height 24
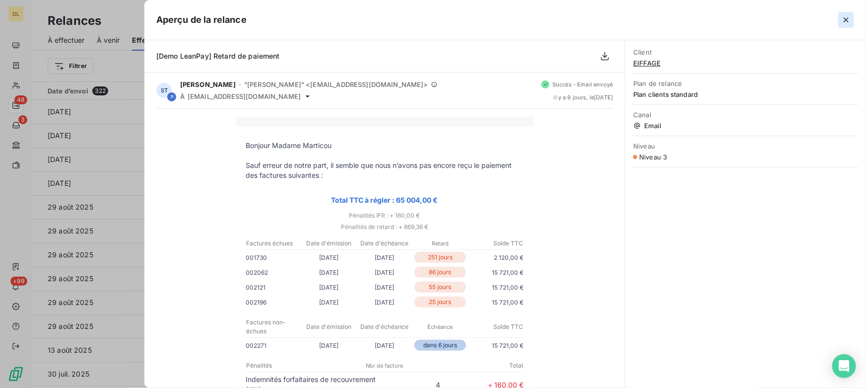
click at [843, 17] on icon "button" at bounding box center [847, 20] width 10 height 10
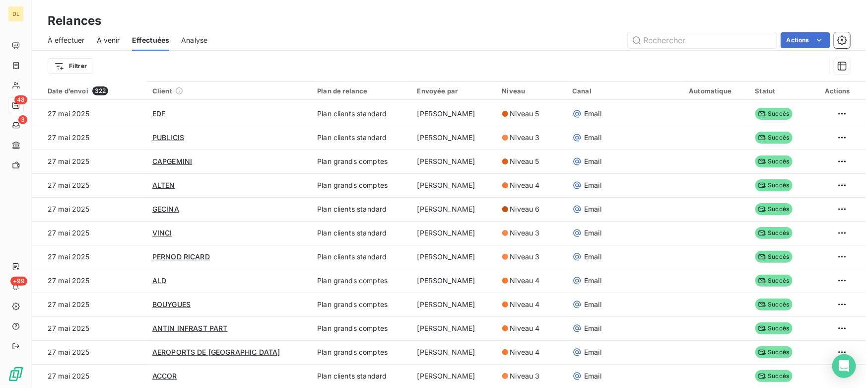
scroll to position [33, 0]
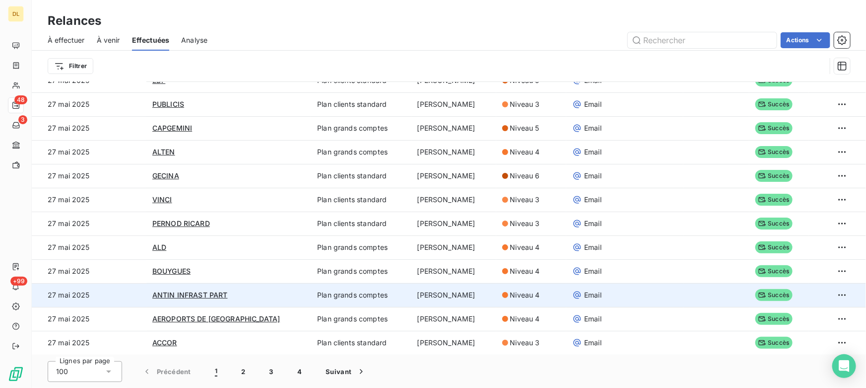
click at [268, 372] on button "3" at bounding box center [272, 371] width 28 height 21
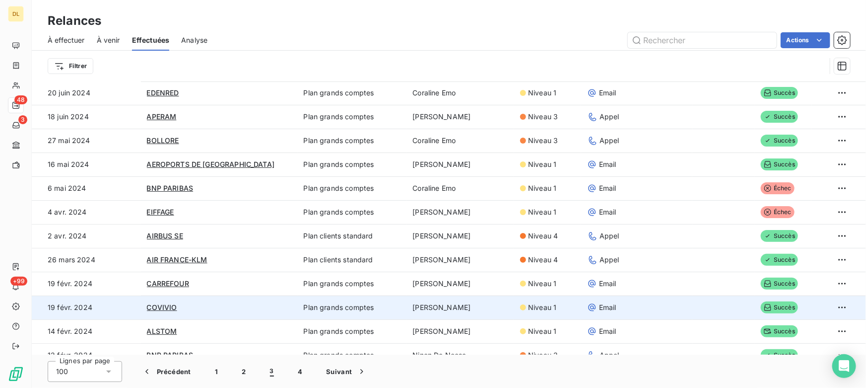
scroll to position [1418, 0]
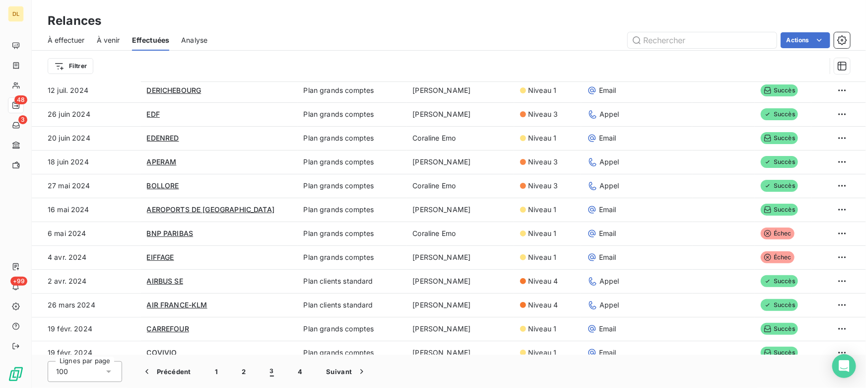
click at [833, 229] on html "DL 48 3 +99 Relances À effectuer À venir Effectuées Analyse Actions Filtrer Dat…" at bounding box center [433, 194] width 866 height 388
click at [793, 229] on html "DL 48 3 +99 Relances À effectuer À venir Effectuées Analyse Actions Filtrer Dat…" at bounding box center [433, 194] width 866 height 388
click at [196, 40] on span "Analyse" at bounding box center [194, 40] width 26 height 10
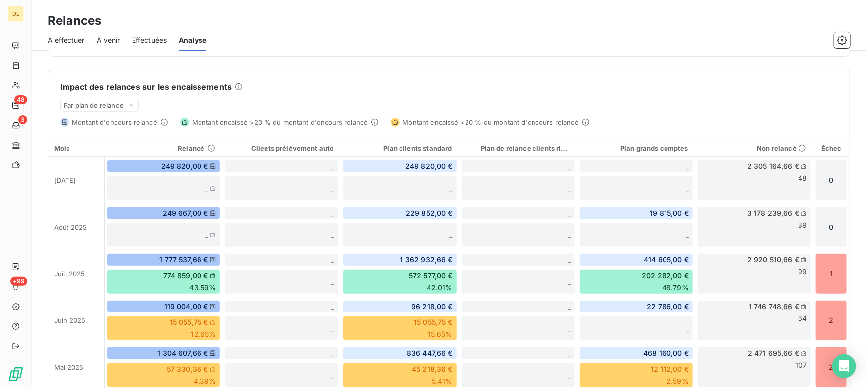
scroll to position [271, 0]
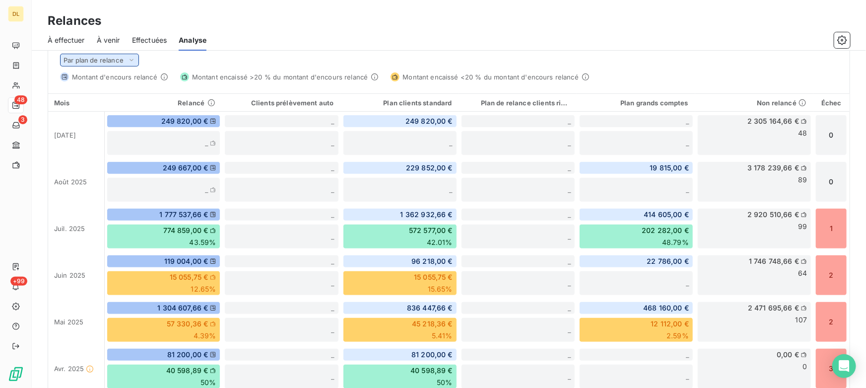
click at [102, 61] on span "Par plan de relance" at bounding box center [94, 60] width 60 height 8
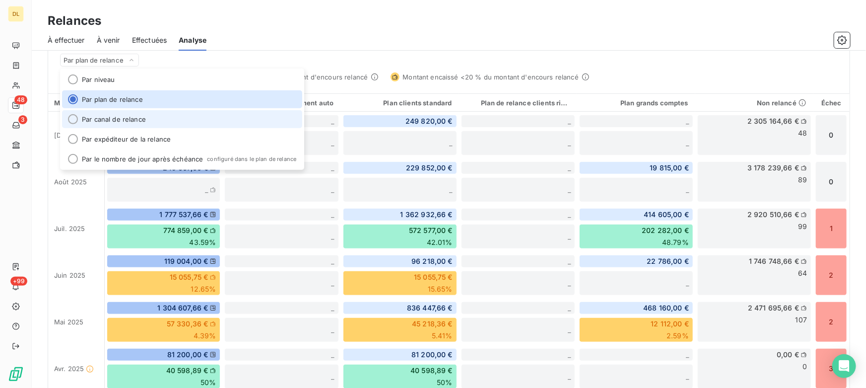
click at [121, 119] on li "Par canal de relance" at bounding box center [182, 119] width 240 height 18
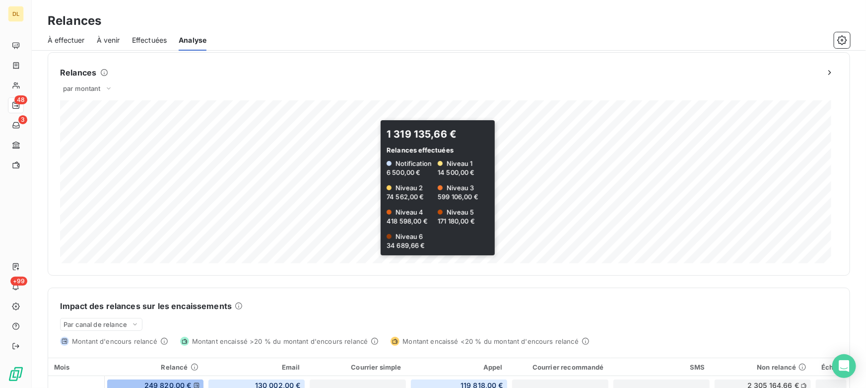
scroll to position [0, 0]
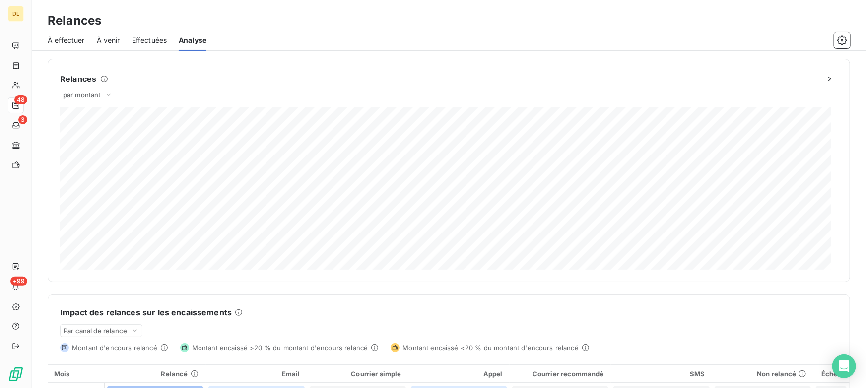
click at [68, 38] on span "À effectuer" at bounding box center [66, 40] width 37 height 10
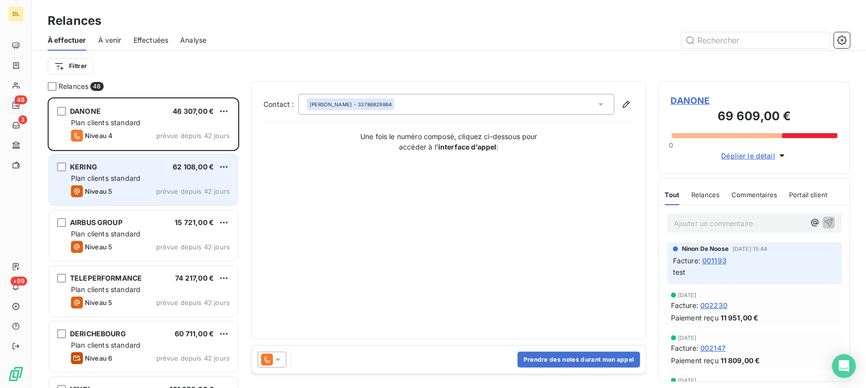
scroll to position [283, 185]
click at [143, 180] on div "Plan clients standard" at bounding box center [150, 178] width 159 height 10
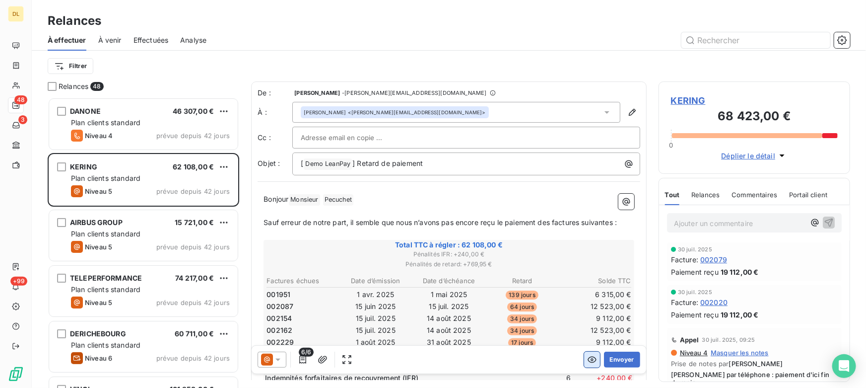
click at [587, 361] on icon "button" at bounding box center [592, 359] width 10 height 10
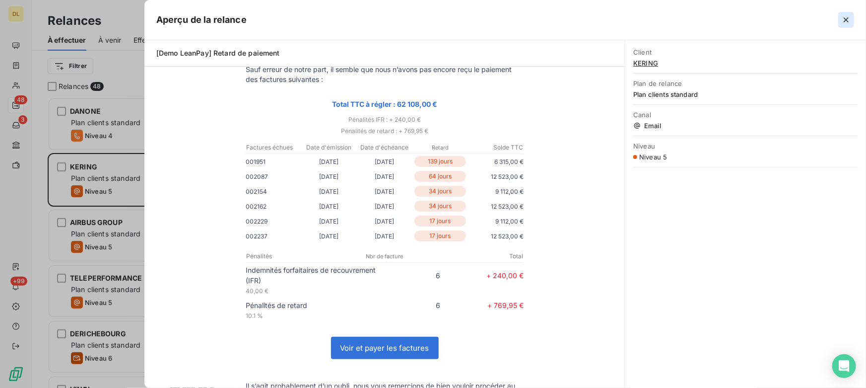
scroll to position [283, 185]
click at [845, 21] on icon "button" at bounding box center [846, 19] width 5 height 5
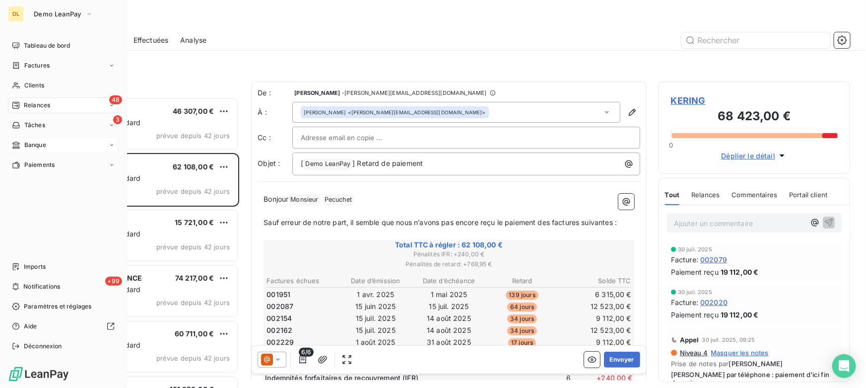
click at [26, 144] on span "Banque" at bounding box center [35, 144] width 22 height 9
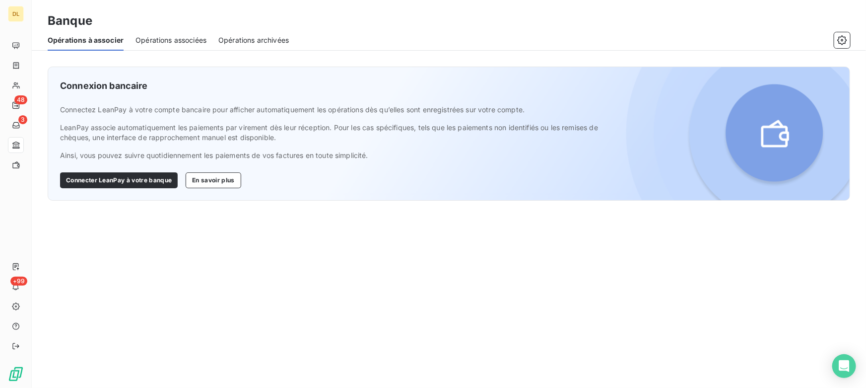
click at [169, 40] on span "Opérations associées" at bounding box center [171, 40] width 71 height 10
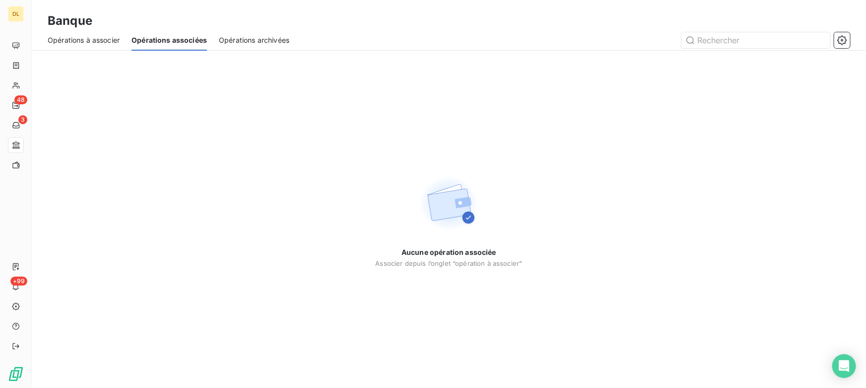
click at [254, 40] on span "Opérations archivées" at bounding box center [254, 40] width 70 height 10
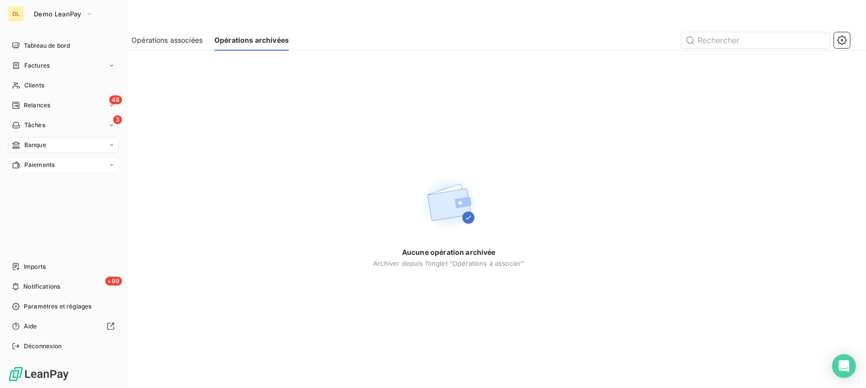
click at [46, 164] on span "Paiements" at bounding box center [39, 164] width 30 height 9
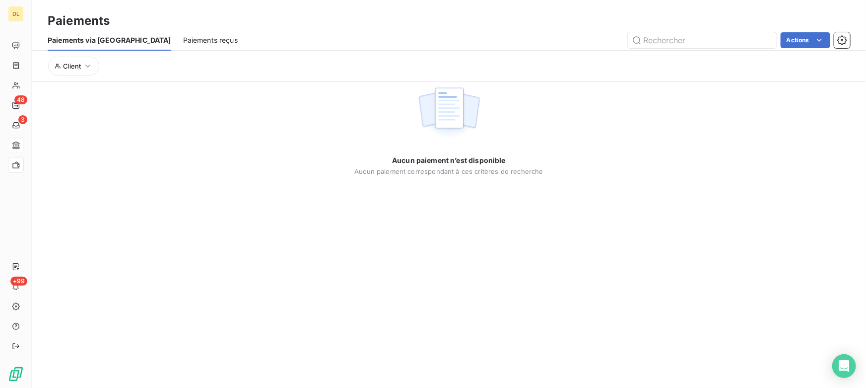
click at [183, 32] on div "Paiements reçus" at bounding box center [210, 40] width 55 height 21
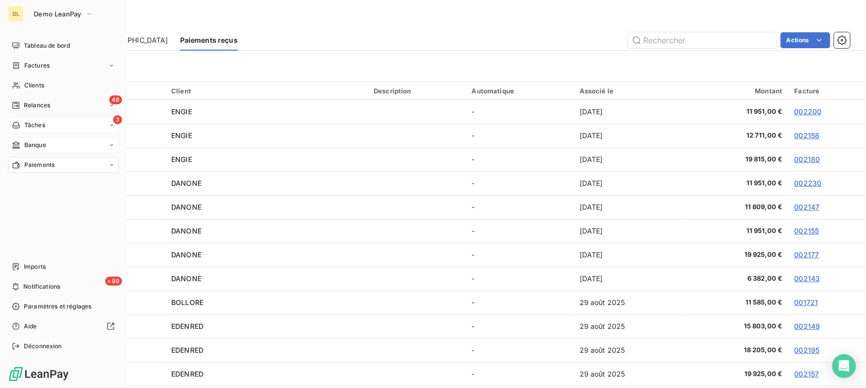
click at [37, 124] on span "Tâches" at bounding box center [34, 125] width 21 height 9
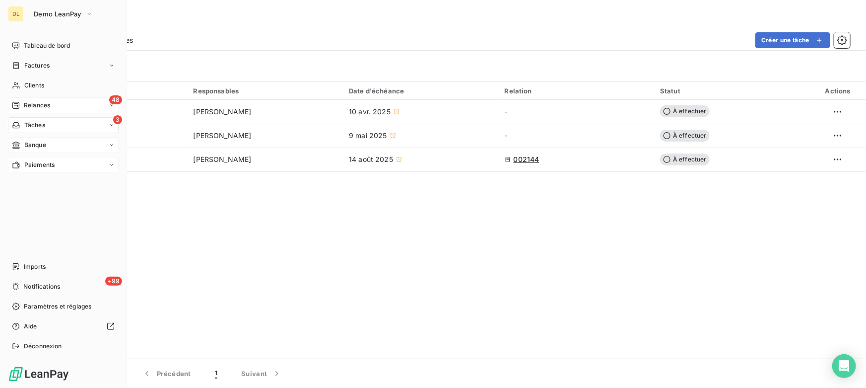
click at [32, 101] on span "Relances" at bounding box center [37, 105] width 26 height 9
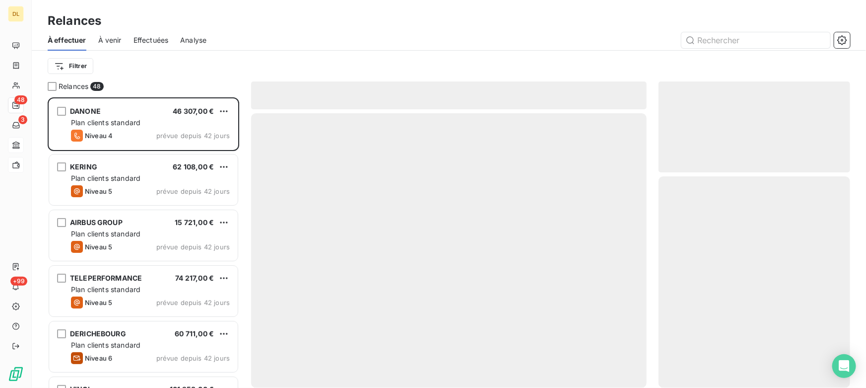
scroll to position [283, 185]
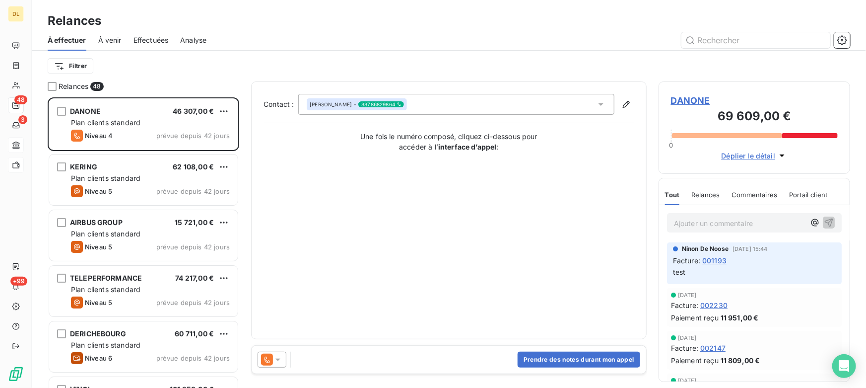
click at [678, 98] on span "DANONE" at bounding box center [754, 100] width 167 height 13
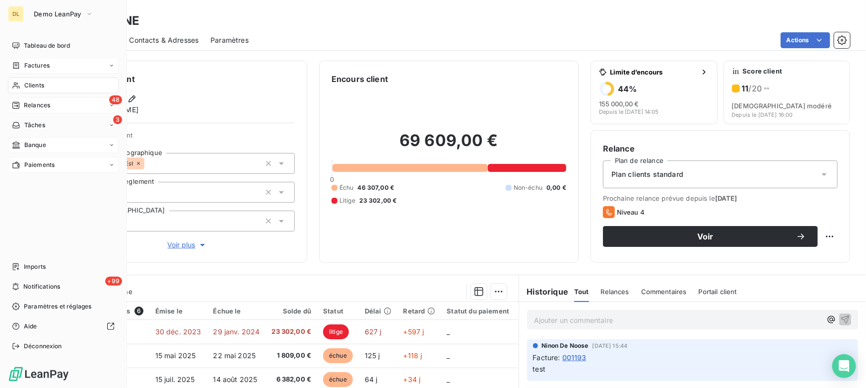
click at [17, 66] on icon at bounding box center [16, 65] width 6 height 6
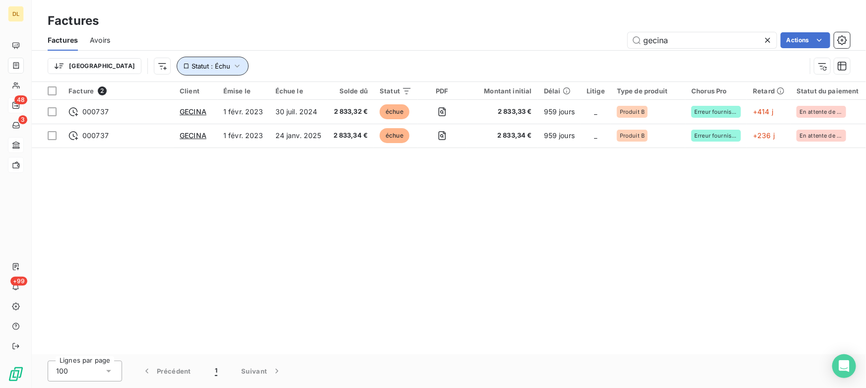
click at [177, 70] on button "Statut : Échu" at bounding box center [213, 66] width 72 height 19
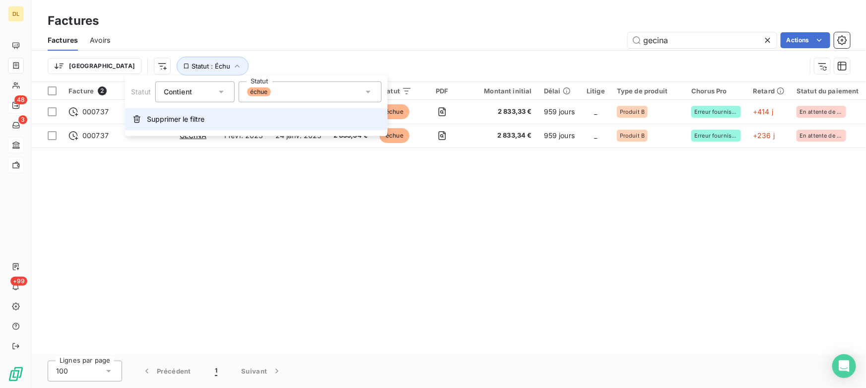
click at [160, 124] on button "Supprimer le filtre" at bounding box center [256, 119] width 263 height 22
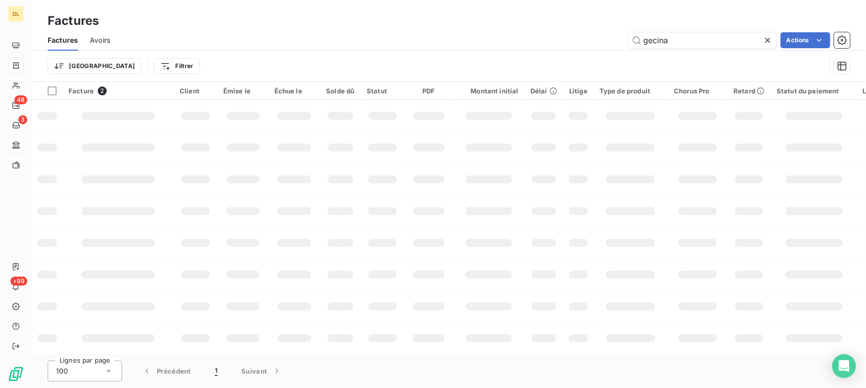
click at [274, 60] on div "Trier Filtrer" at bounding box center [437, 66] width 778 height 19
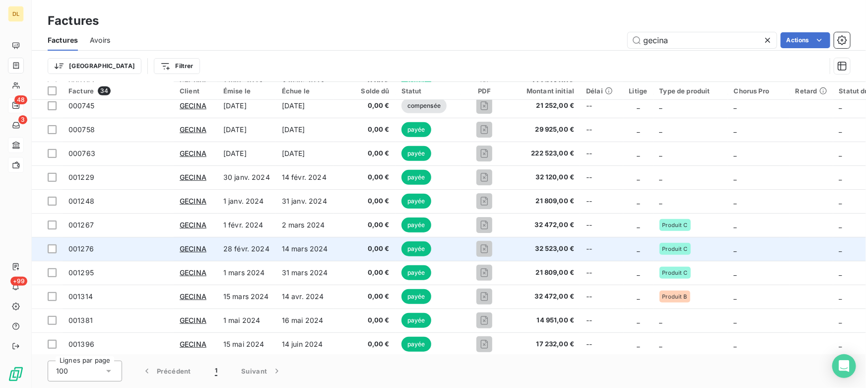
scroll to position [90, 0]
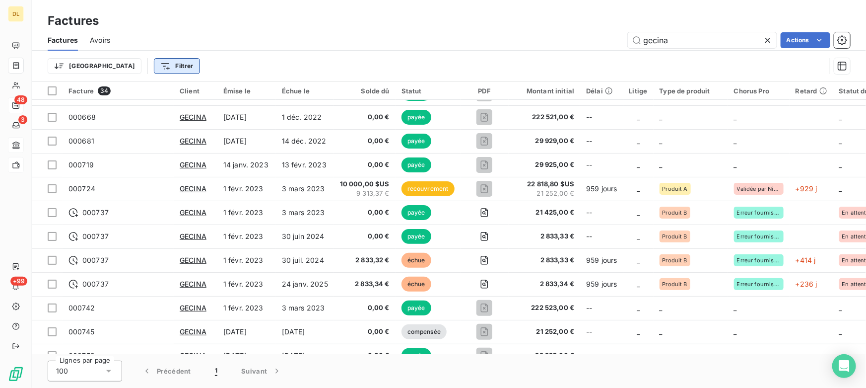
click at [130, 63] on html "DL 48 3 +99 Factures Factures Avoirs gecina Actions Trier Filtrer Facture 34 Cl…" at bounding box center [433, 194] width 866 height 388
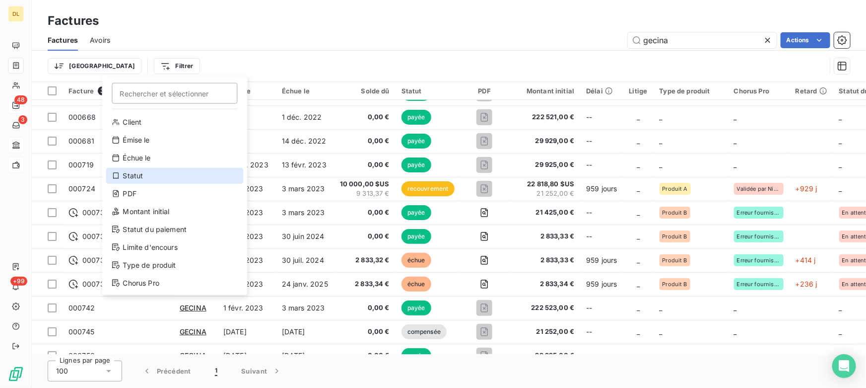
click at [156, 178] on div "Statut" at bounding box center [175, 176] width 138 height 16
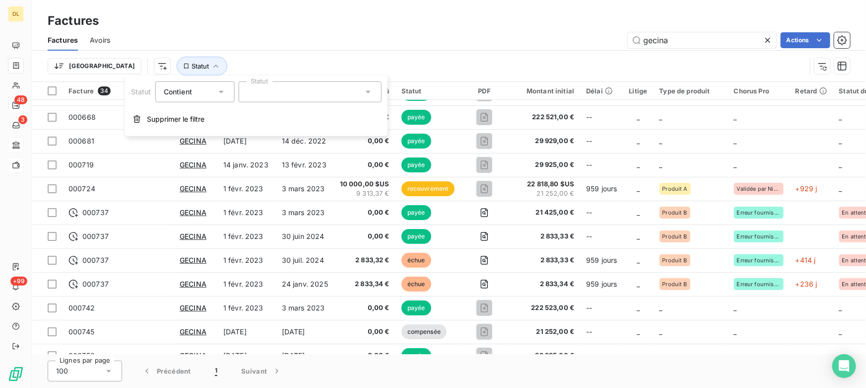
click at [257, 95] on div at bounding box center [310, 91] width 143 height 21
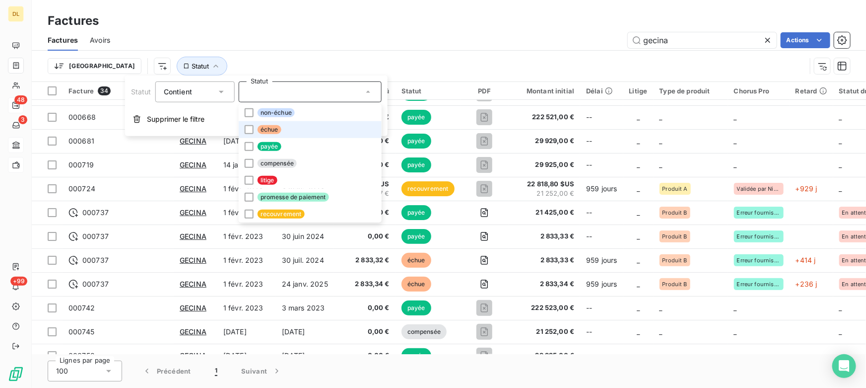
click at [269, 131] on span "échue" at bounding box center [270, 129] width 24 height 9
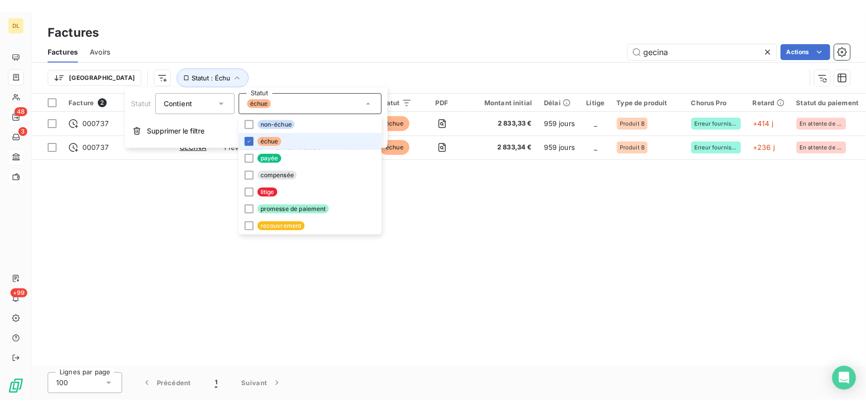
scroll to position [0, 0]
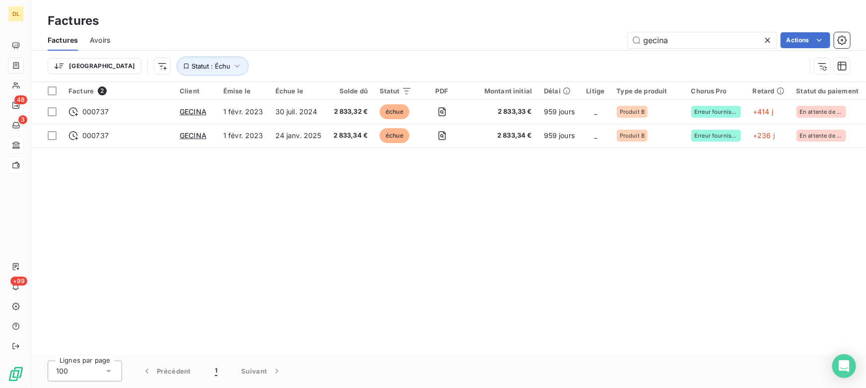
click at [402, 53] on div "Trier Statut : Échu" at bounding box center [449, 66] width 803 height 31
click at [768, 35] on icon at bounding box center [768, 40] width 10 height 10
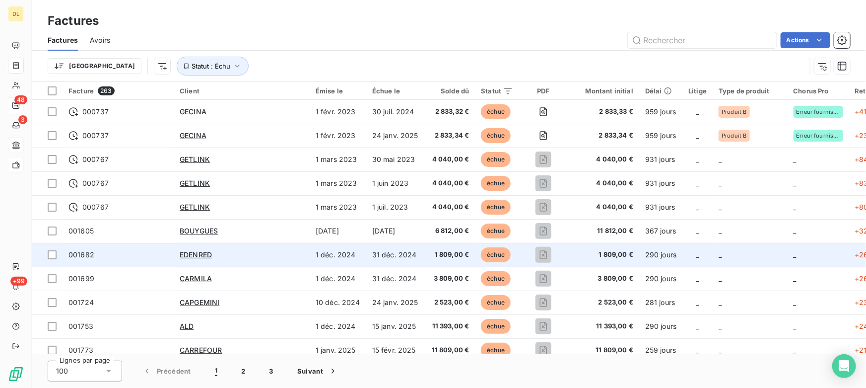
click at [242, 253] on div "EDENRED" at bounding box center [242, 255] width 124 height 10
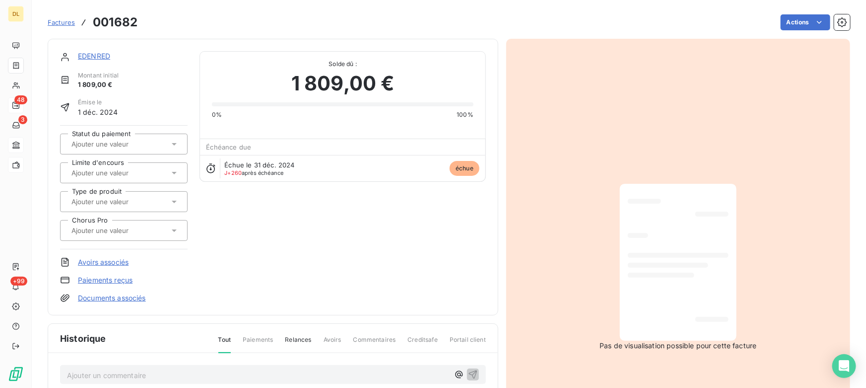
click at [785, 25] on html "DL 48 3 +99 Factures 001682 Actions EDENRED Montant initial 1 809,00 € Émise le…" at bounding box center [433, 194] width 866 height 388
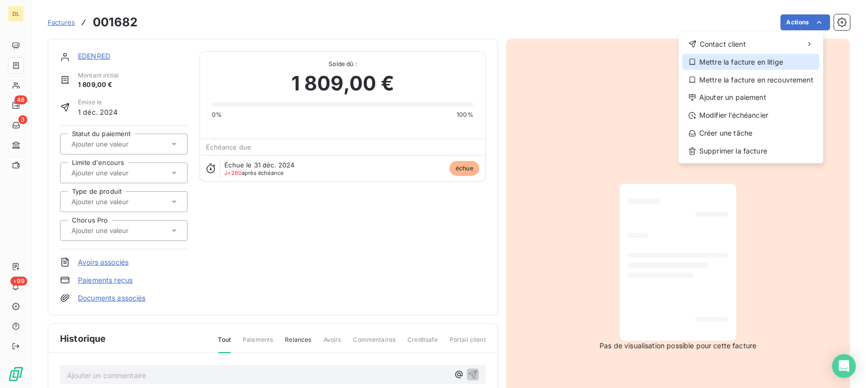
click at [761, 60] on div "Mettre la facture en litige" at bounding box center [751, 62] width 137 height 16
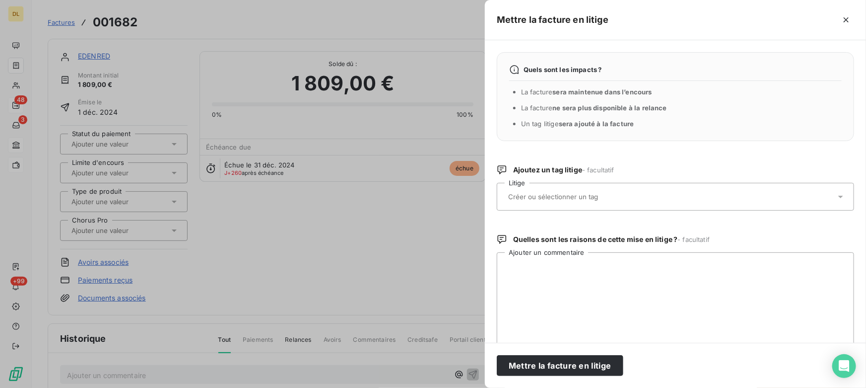
click at [579, 197] on input "text" at bounding box center [579, 196] width 144 height 9
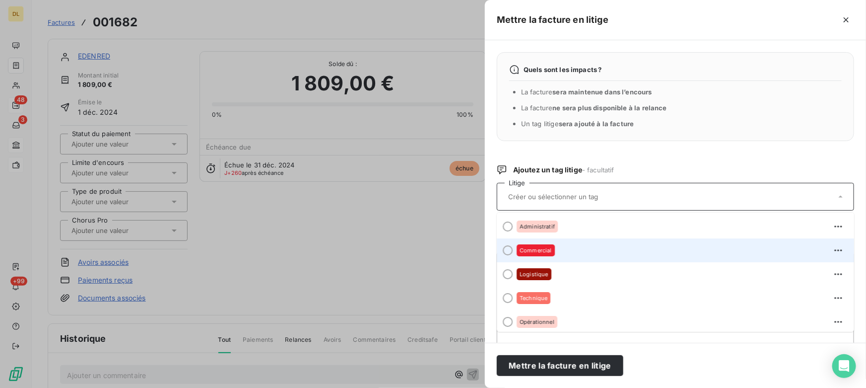
click at [541, 249] on span "Commercial" at bounding box center [536, 250] width 32 height 6
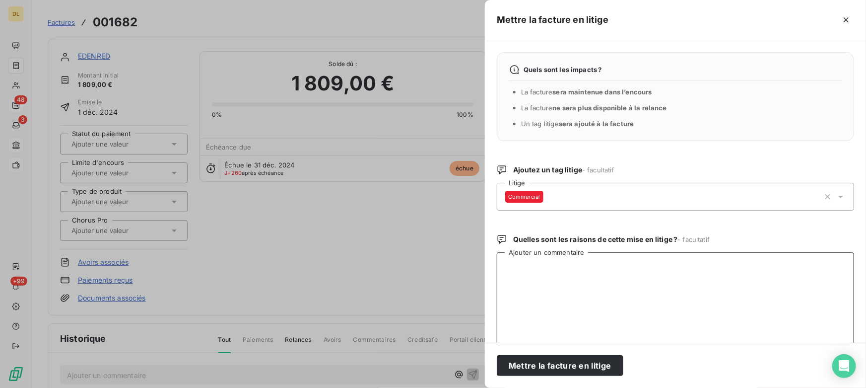
click at [551, 285] on textarea "Ajouter un commentaire" at bounding box center [675, 303] width 357 height 103
click at [844, 19] on icon "button" at bounding box center [847, 20] width 10 height 10
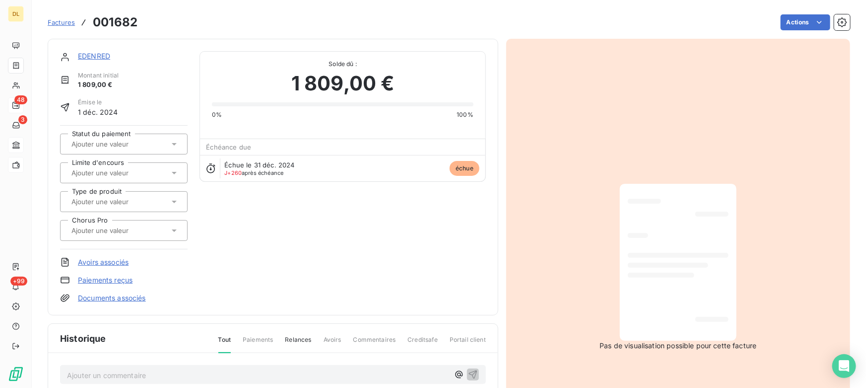
click at [80, 54] on link "EDENRED" at bounding box center [94, 56] width 32 height 8
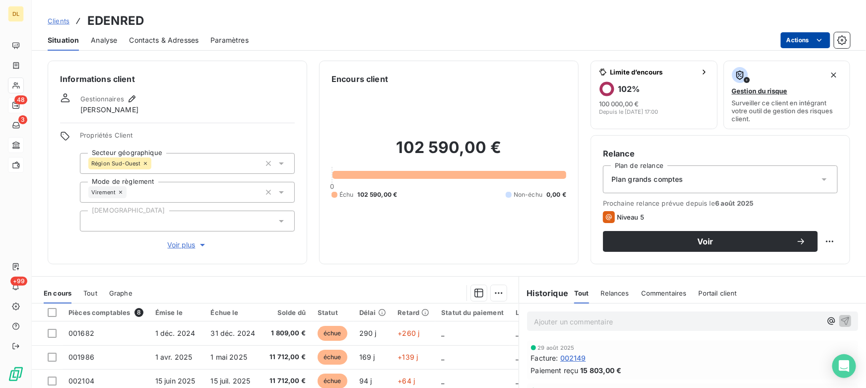
click at [797, 36] on html "DL 48 3 +99 Clients EDENRED Situation Analyse Contacts & Adresses Paramètres Ac…" at bounding box center [433, 194] width 866 height 388
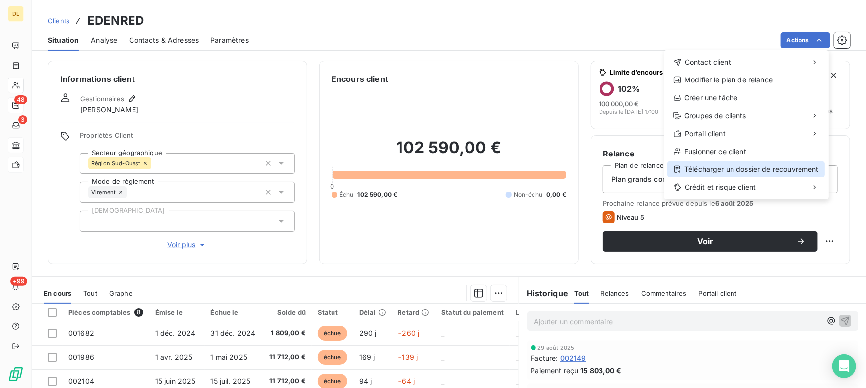
click at [738, 170] on div "Télécharger un dossier de recouvrement" at bounding box center [746, 169] width 157 height 16
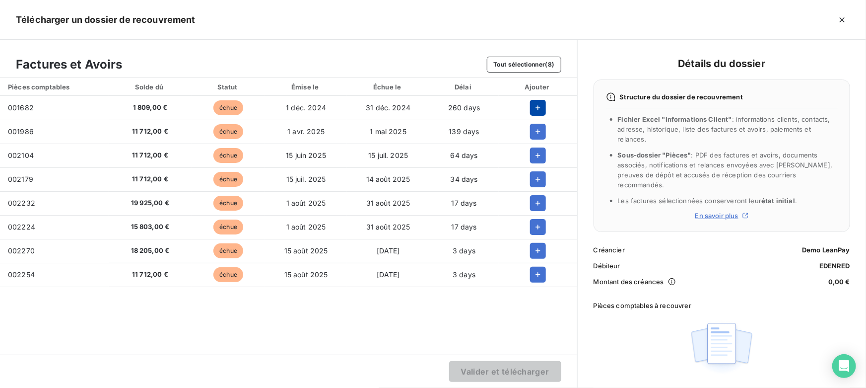
click at [536, 105] on icon "button" at bounding box center [538, 108] width 10 height 10
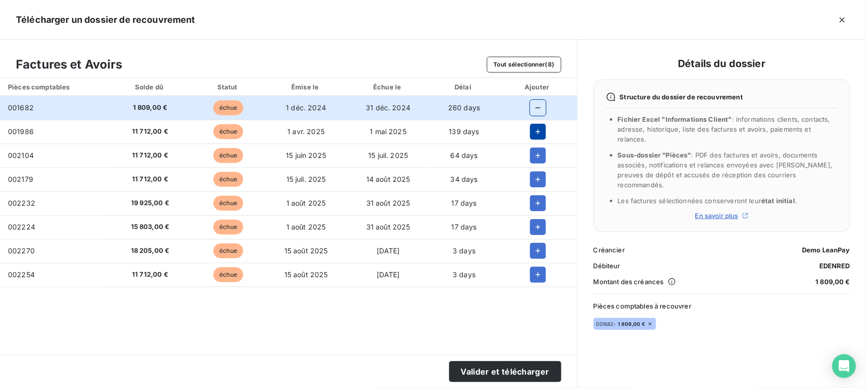
click at [541, 132] on icon "button" at bounding box center [538, 132] width 10 height 10
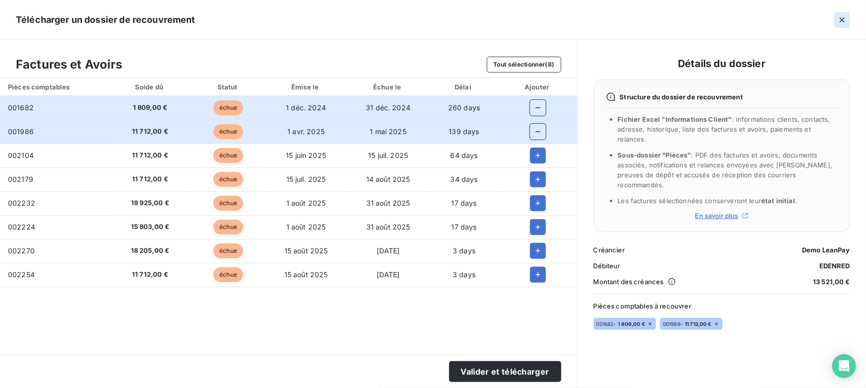
click at [843, 20] on icon "button" at bounding box center [842, 19] width 5 height 5
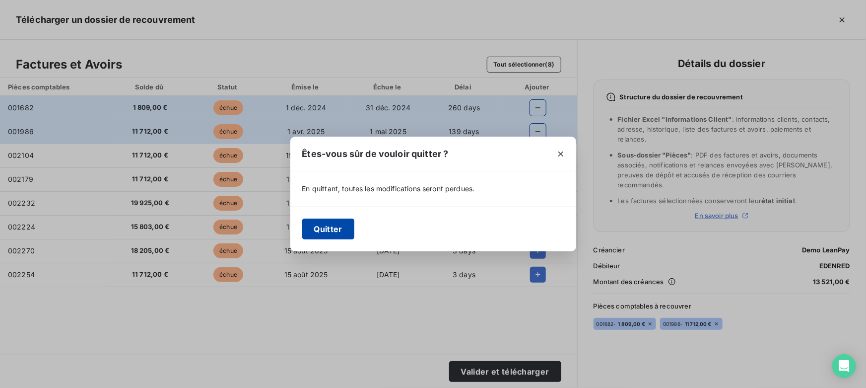
click at [348, 221] on button "Quitter" at bounding box center [328, 228] width 52 height 21
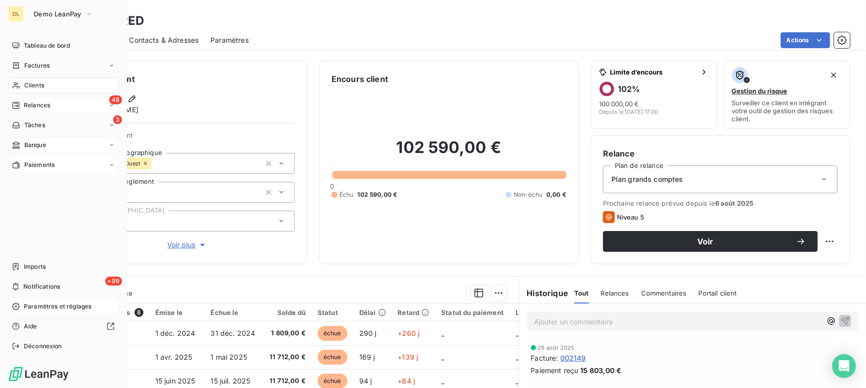
click at [26, 307] on span "Paramètres et réglages" at bounding box center [58, 306] width 68 height 9
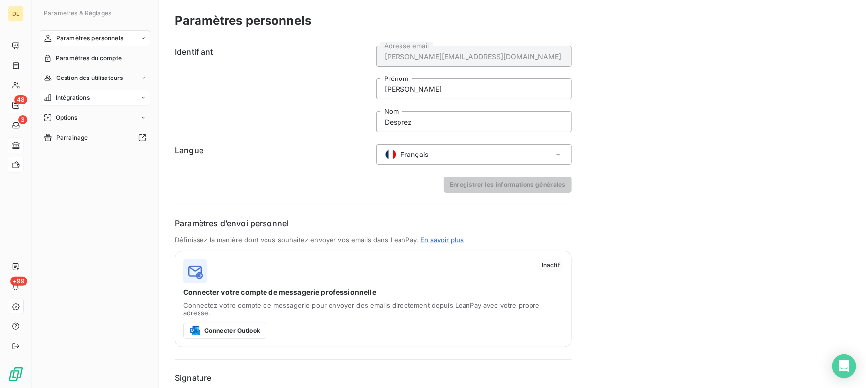
click at [101, 95] on div "Intégrations" at bounding box center [95, 98] width 111 height 16
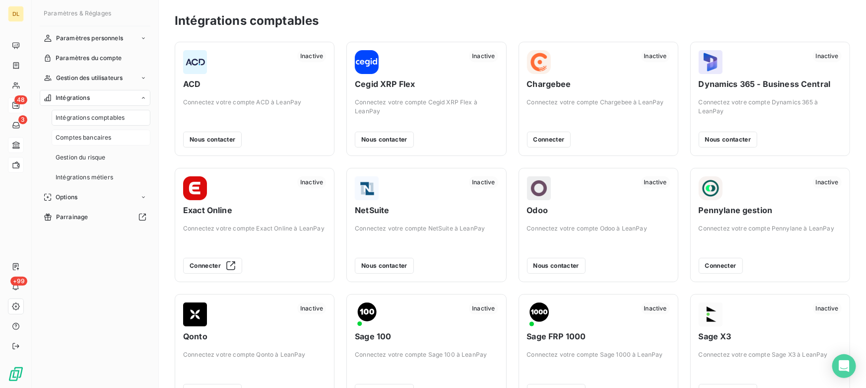
click at [107, 138] on span "Comptes bancaires" at bounding box center [84, 137] width 56 height 9
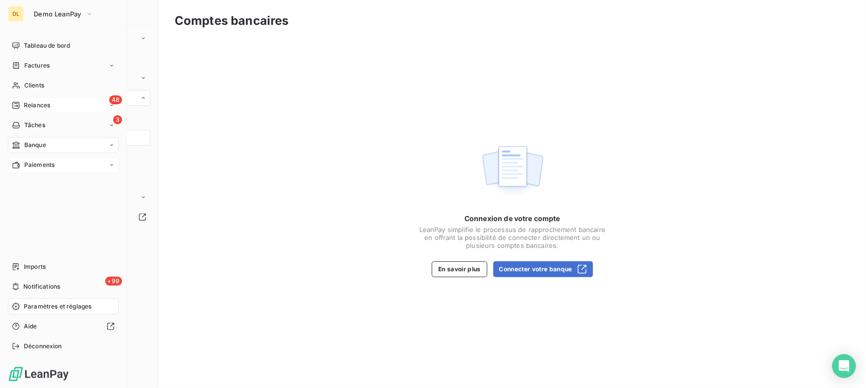
click at [32, 145] on span "Banque" at bounding box center [35, 144] width 22 height 9
click at [63, 169] on div "Opérations à associer" at bounding box center [69, 165] width 99 height 16
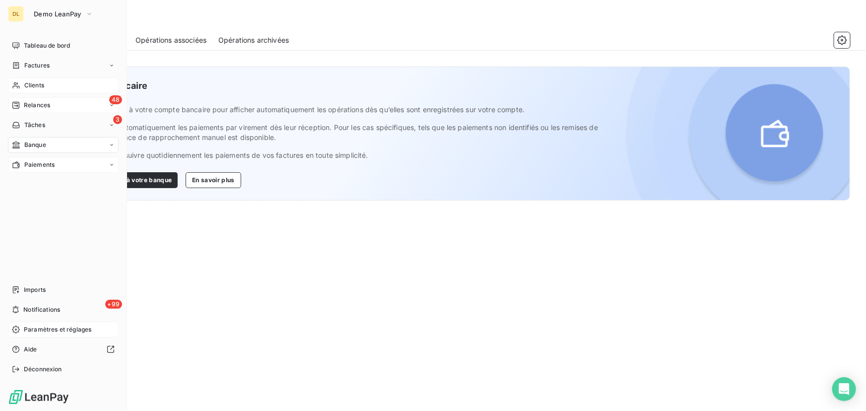
click at [40, 82] on span "Clients" at bounding box center [34, 85] width 20 height 9
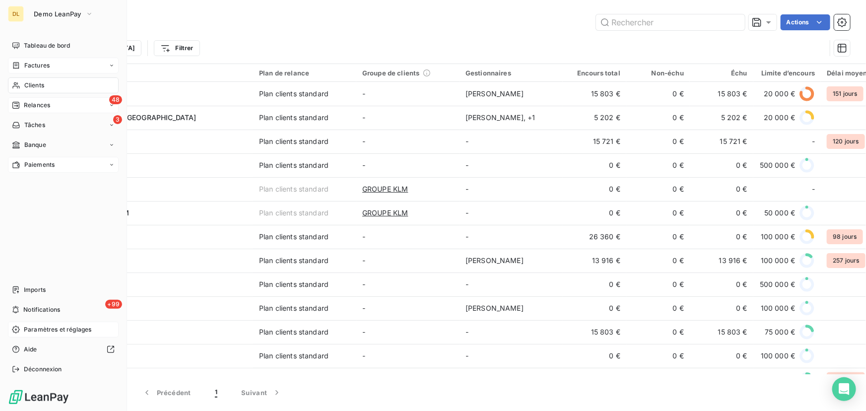
click at [38, 62] on span "Factures" at bounding box center [36, 65] width 25 height 9
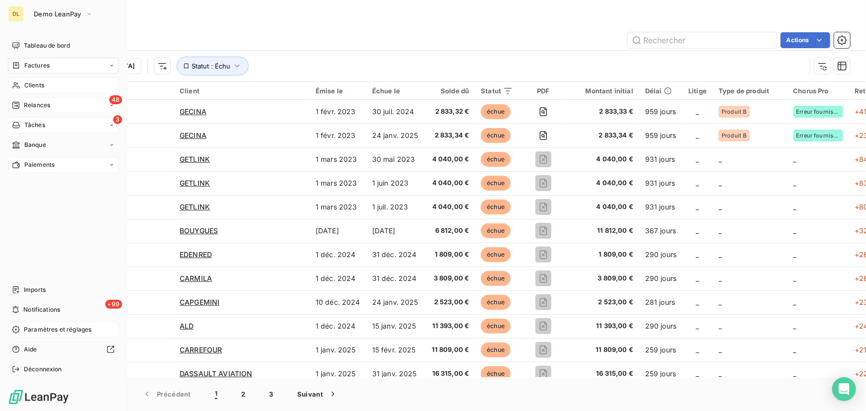
click at [29, 121] on span "Tâches" at bounding box center [34, 125] width 21 height 9
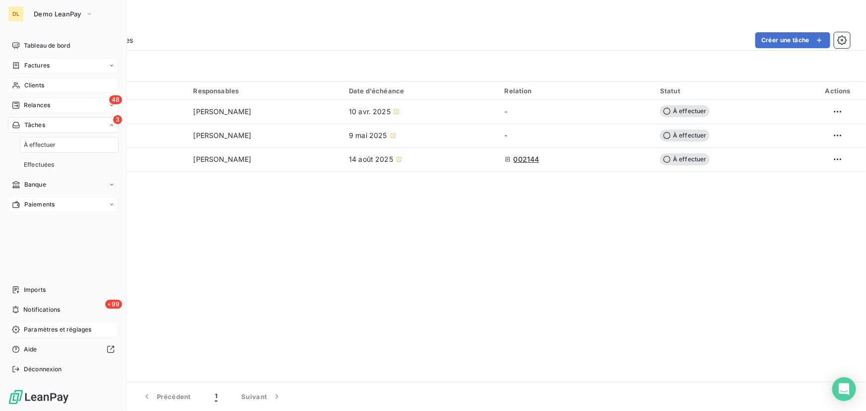
click at [30, 101] on span "Relances" at bounding box center [37, 105] width 26 height 9
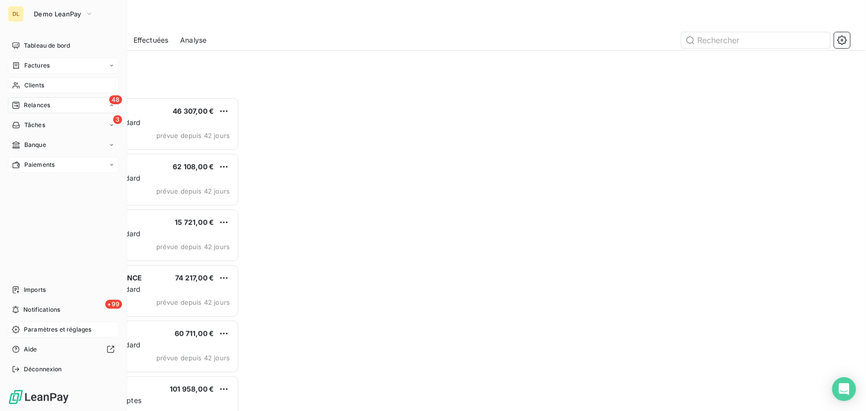
scroll to position [307, 185]
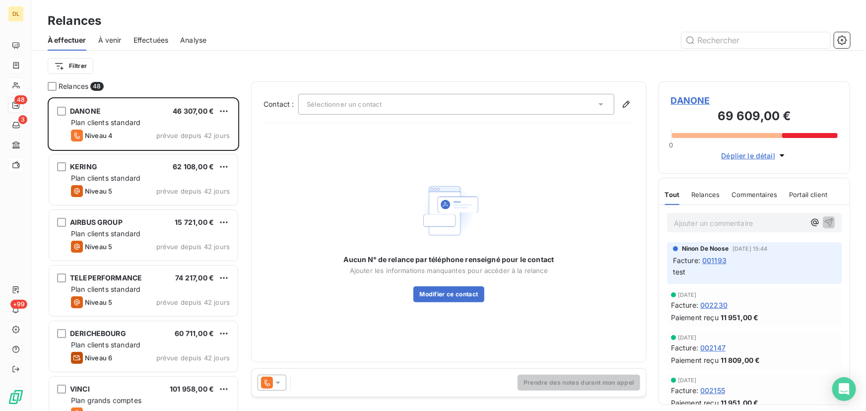
click at [416, 64] on div "Filtrer" at bounding box center [449, 66] width 803 height 19
click at [177, 82] on div "Relances 48" at bounding box center [144, 86] width 192 height 10
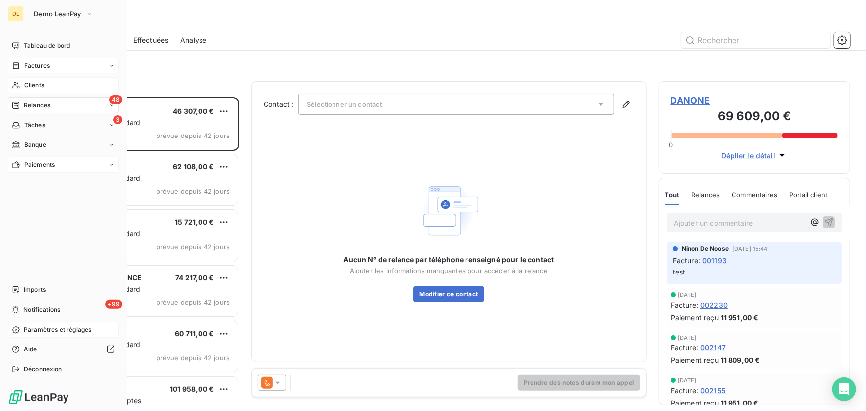
click at [26, 108] on span "Relances" at bounding box center [37, 105] width 26 height 9
click at [56, 150] on div "À venir" at bounding box center [69, 145] width 99 height 16
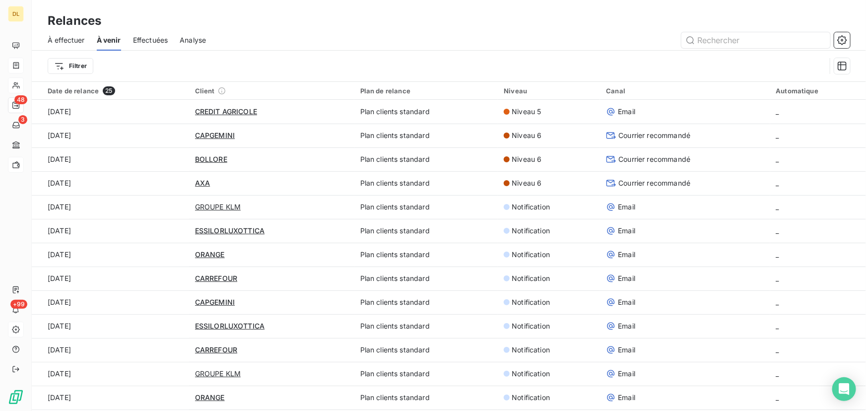
click at [273, 38] on div at bounding box center [534, 40] width 632 height 16
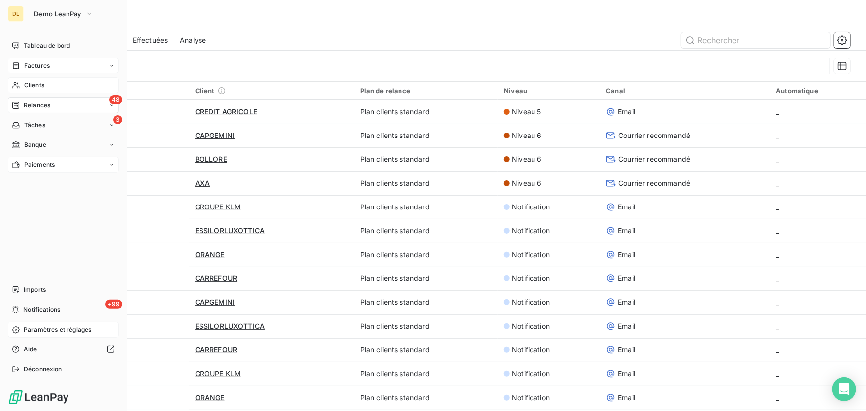
click at [10, 89] on div "Clients" at bounding box center [63, 85] width 111 height 16
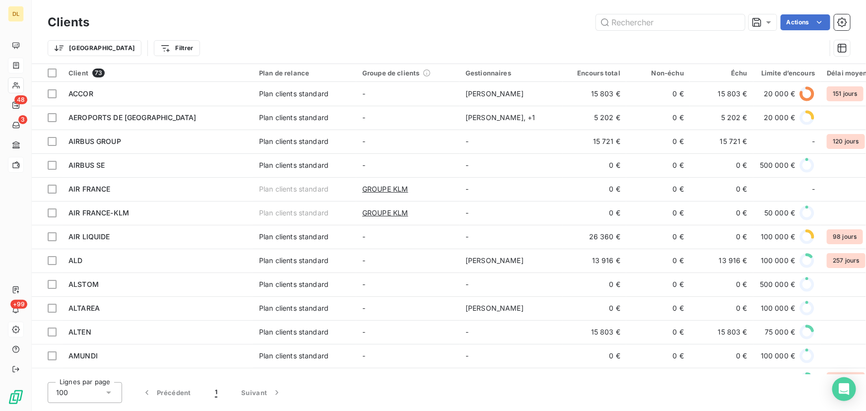
scroll to position [188, 0]
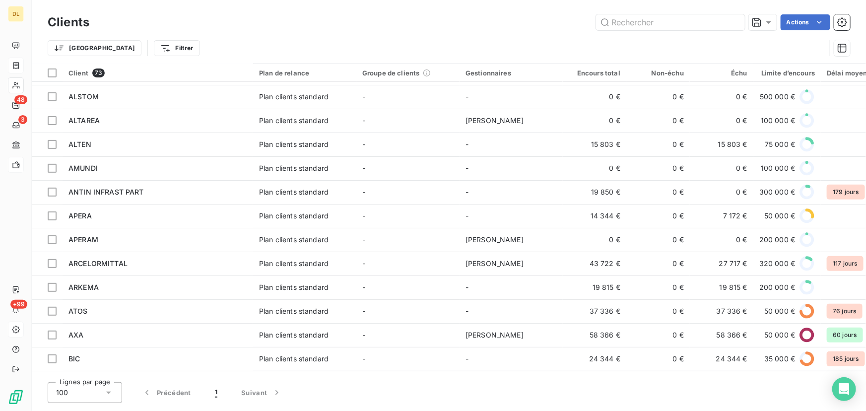
click at [116, 388] on div "100" at bounding box center [85, 392] width 74 height 21
click at [77, 338] on li "25" at bounding box center [85, 336] width 74 height 18
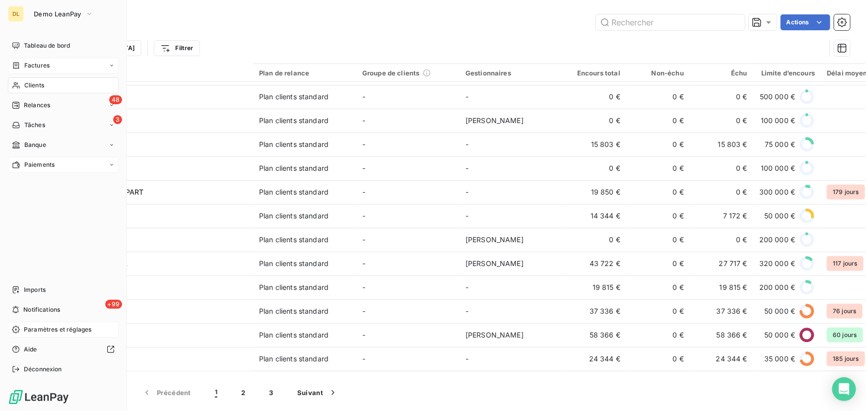
click at [14, 85] on icon at bounding box center [16, 85] width 8 height 8
click at [36, 65] on span "Factures" at bounding box center [36, 65] width 25 height 9
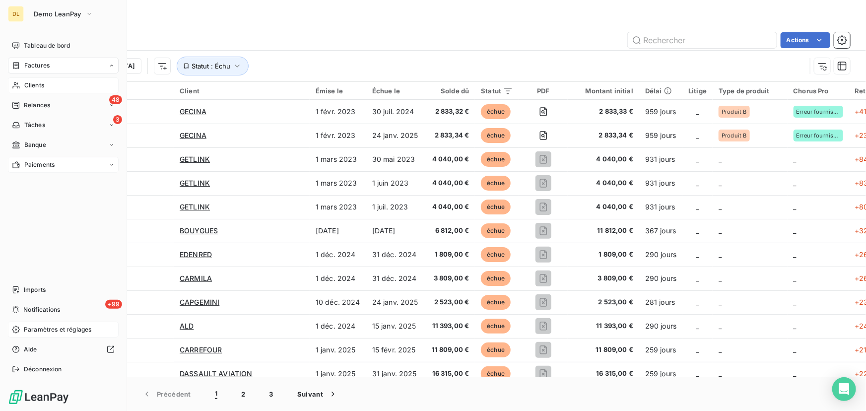
click at [33, 87] on span "Clients" at bounding box center [34, 85] width 20 height 9
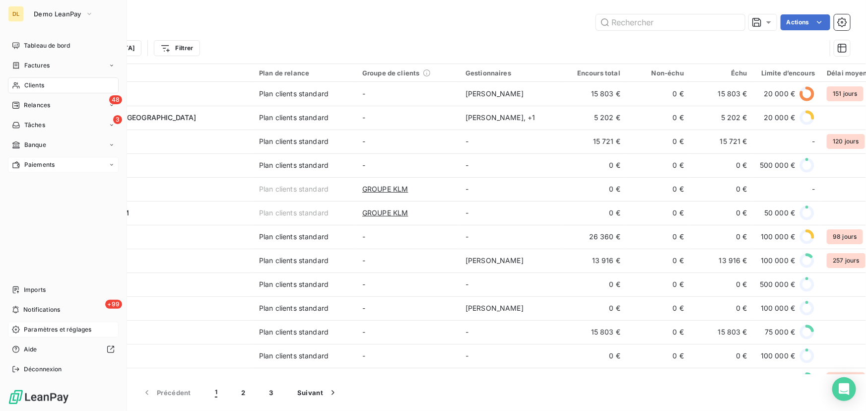
click at [24, 88] on span "Clients" at bounding box center [34, 85] width 20 height 9
click at [15, 100] on div "48 Relances" at bounding box center [63, 105] width 111 height 16
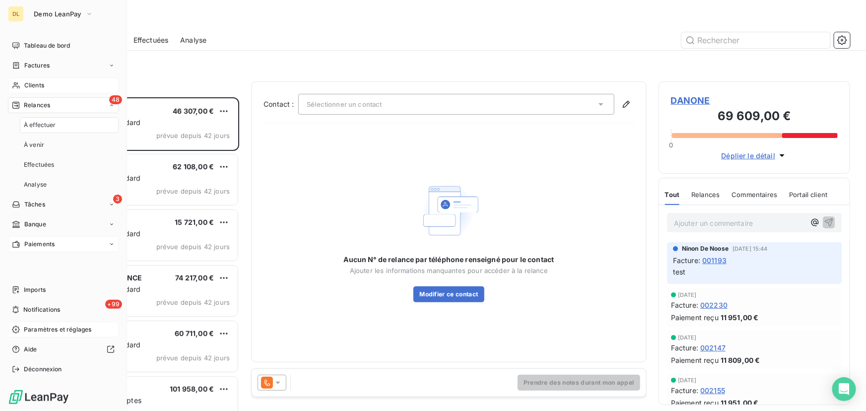
scroll to position [307, 185]
click at [43, 86] on span "Clients" at bounding box center [34, 85] width 20 height 9
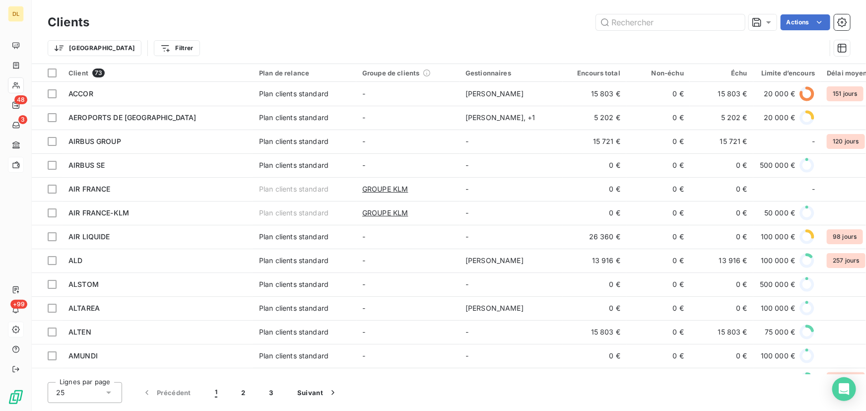
click at [386, 34] on div "Trier Filtrer" at bounding box center [449, 48] width 803 height 31
